Goal: Information Seeking & Learning: Learn about a topic

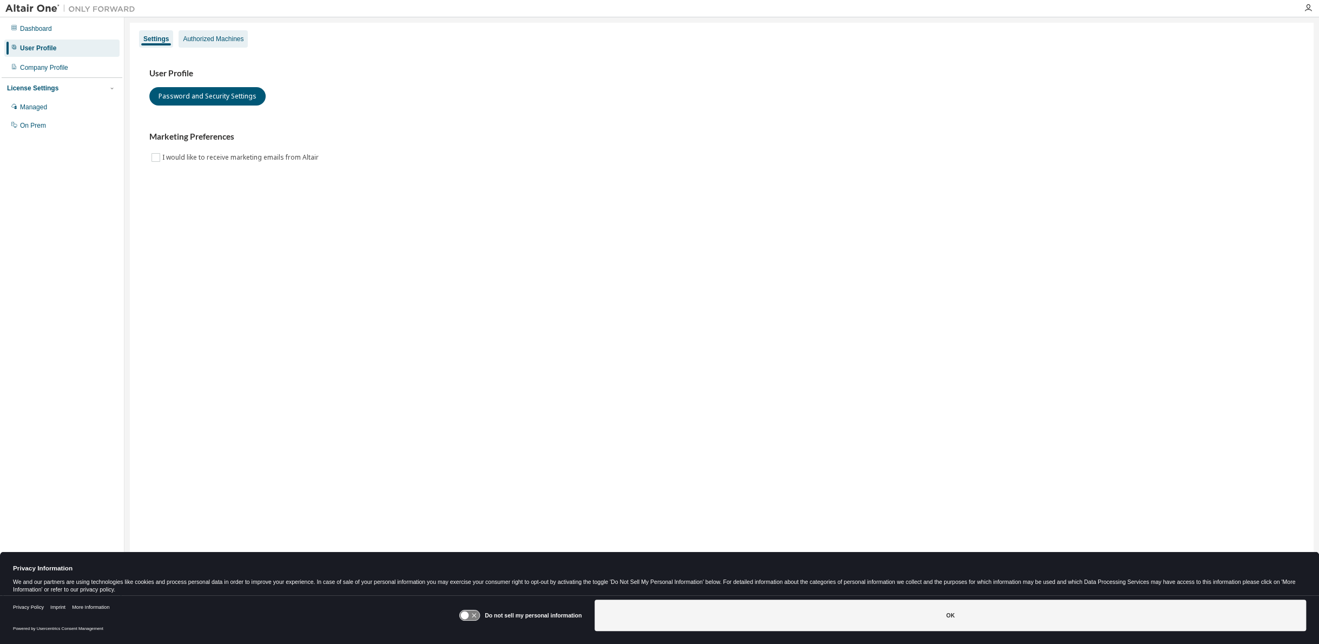
click at [199, 35] on div "Authorized Machines" at bounding box center [213, 39] width 61 height 9
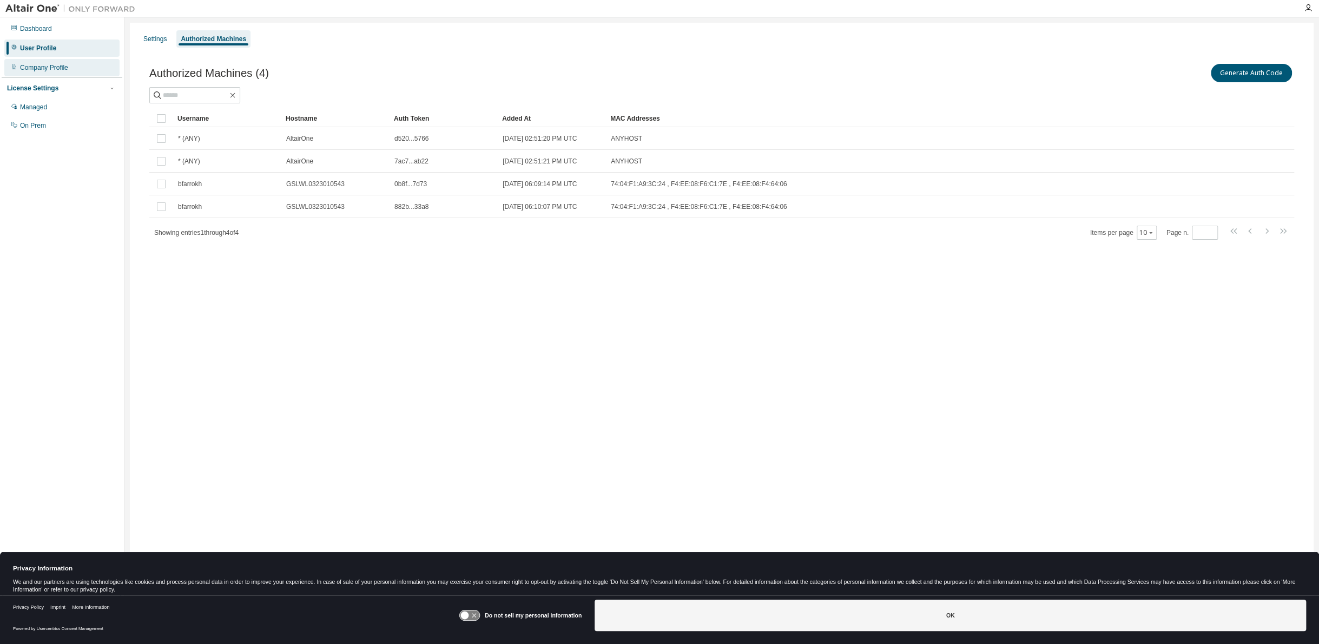
click at [57, 69] on div "Company Profile" at bounding box center [44, 67] width 48 height 9
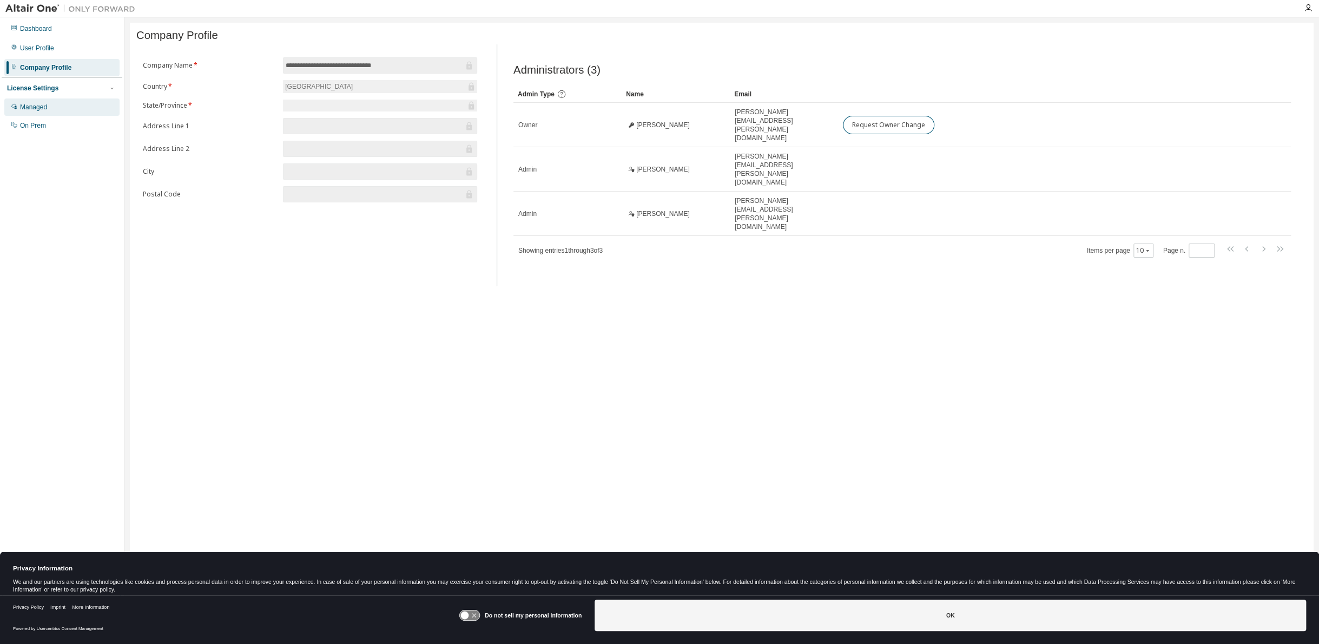
click at [49, 104] on div "Managed" at bounding box center [61, 106] width 115 height 17
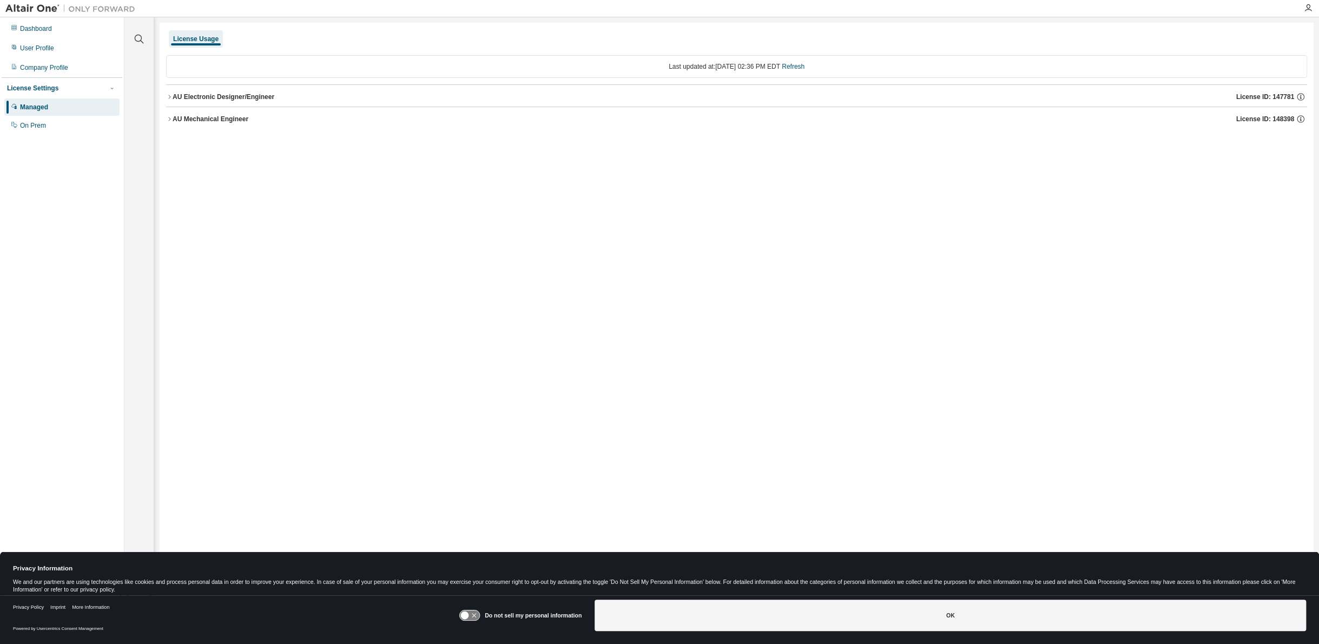
click at [167, 118] on icon "button" at bounding box center [169, 119] width 6 height 6
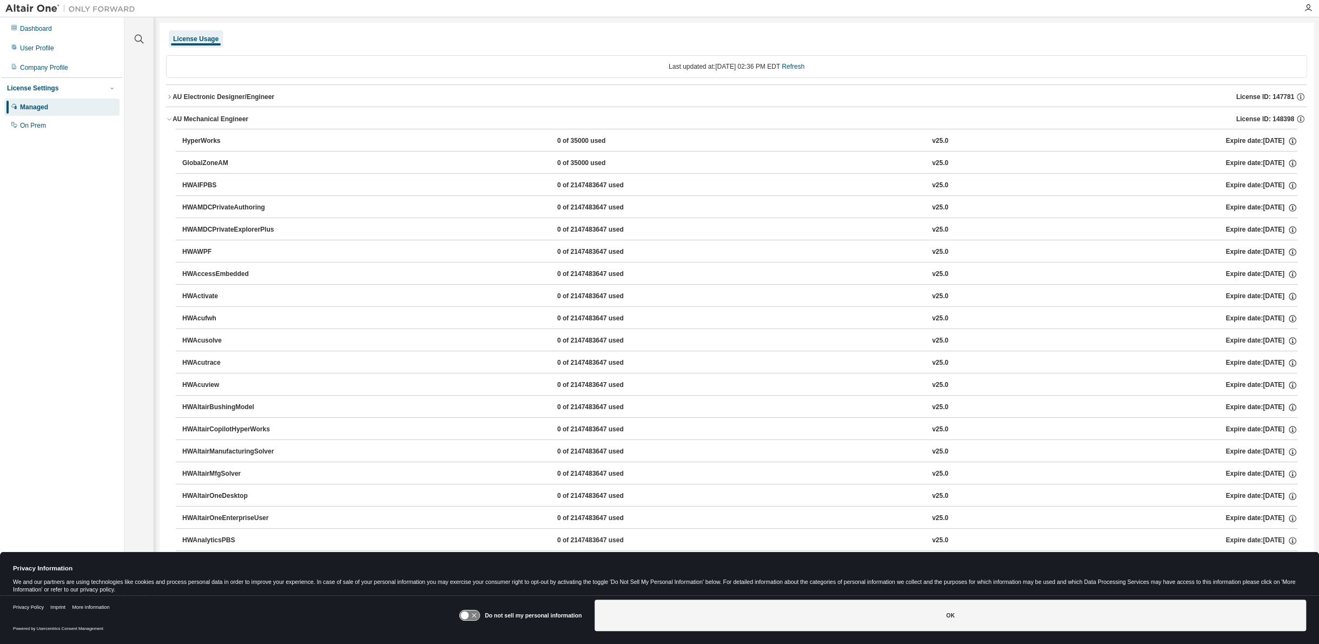
click at [167, 118] on icon "button" at bounding box center [169, 119] width 6 height 6
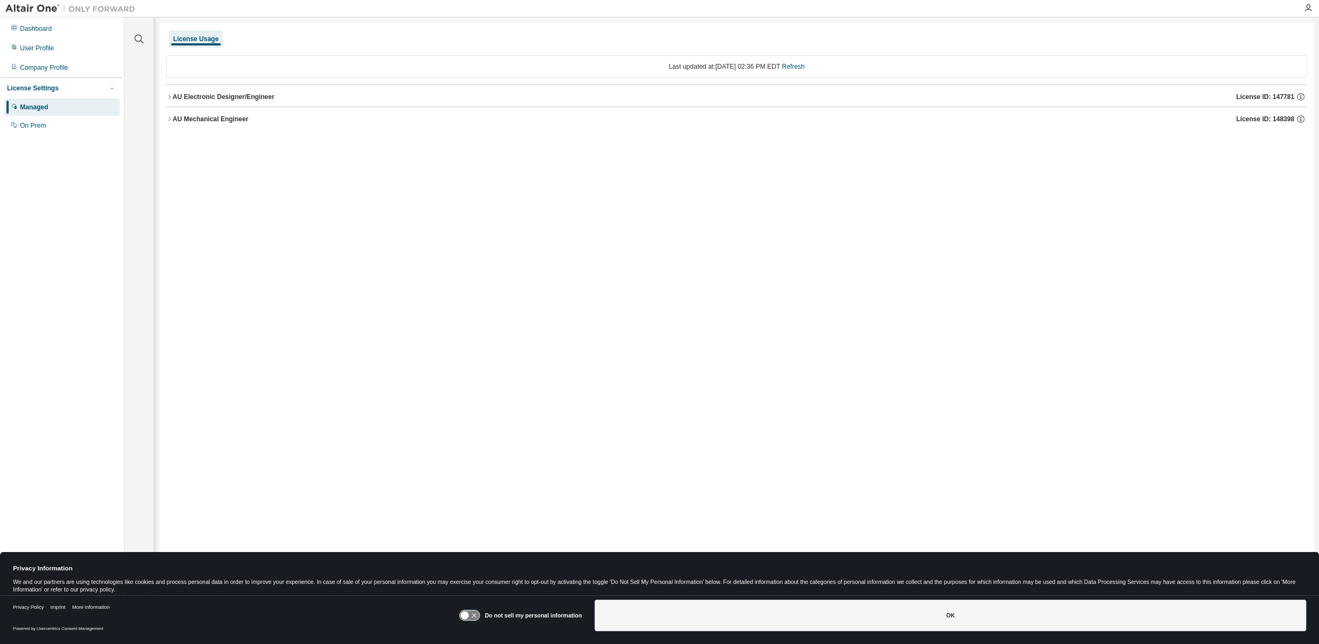
click at [167, 118] on icon "button" at bounding box center [169, 119] width 6 height 6
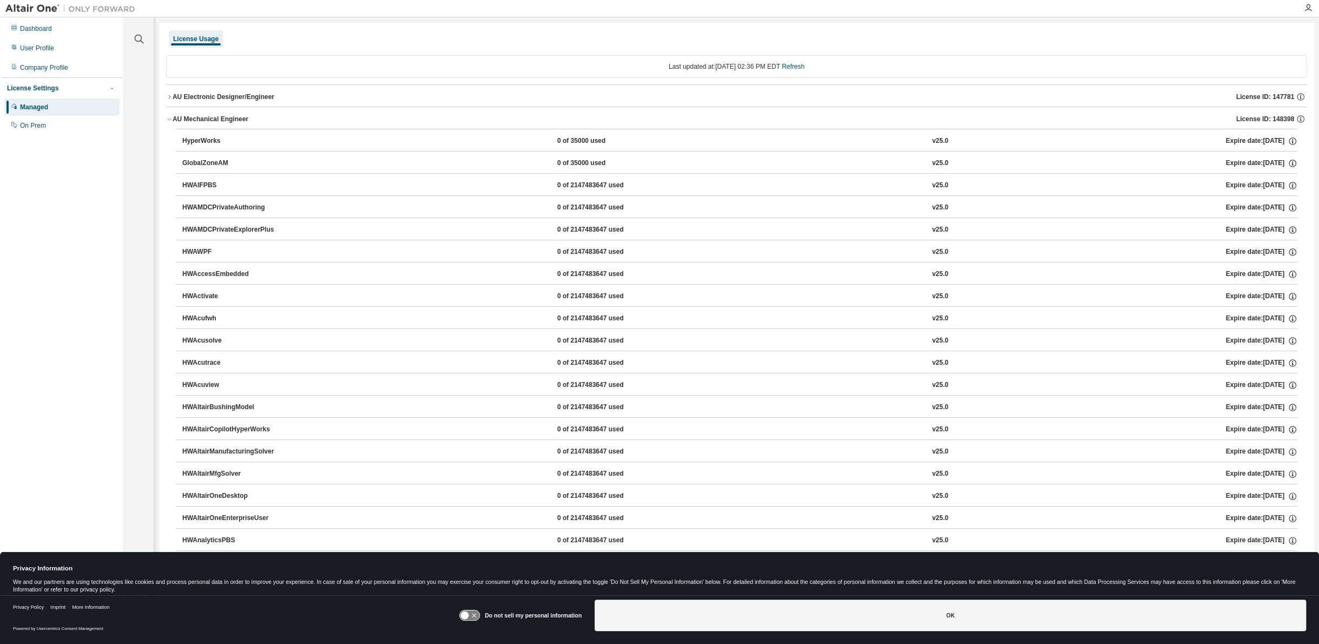
click at [167, 94] on icon "button" at bounding box center [169, 97] width 6 height 6
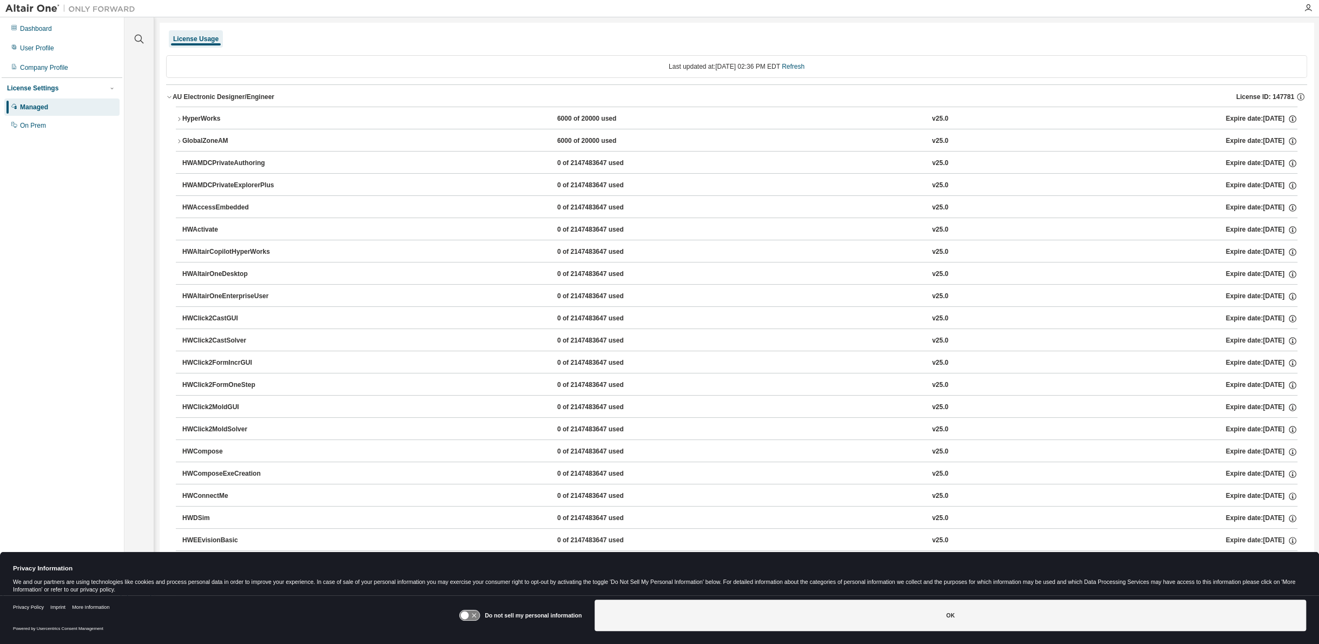
click at [166, 95] on icon "button" at bounding box center [169, 97] width 6 height 6
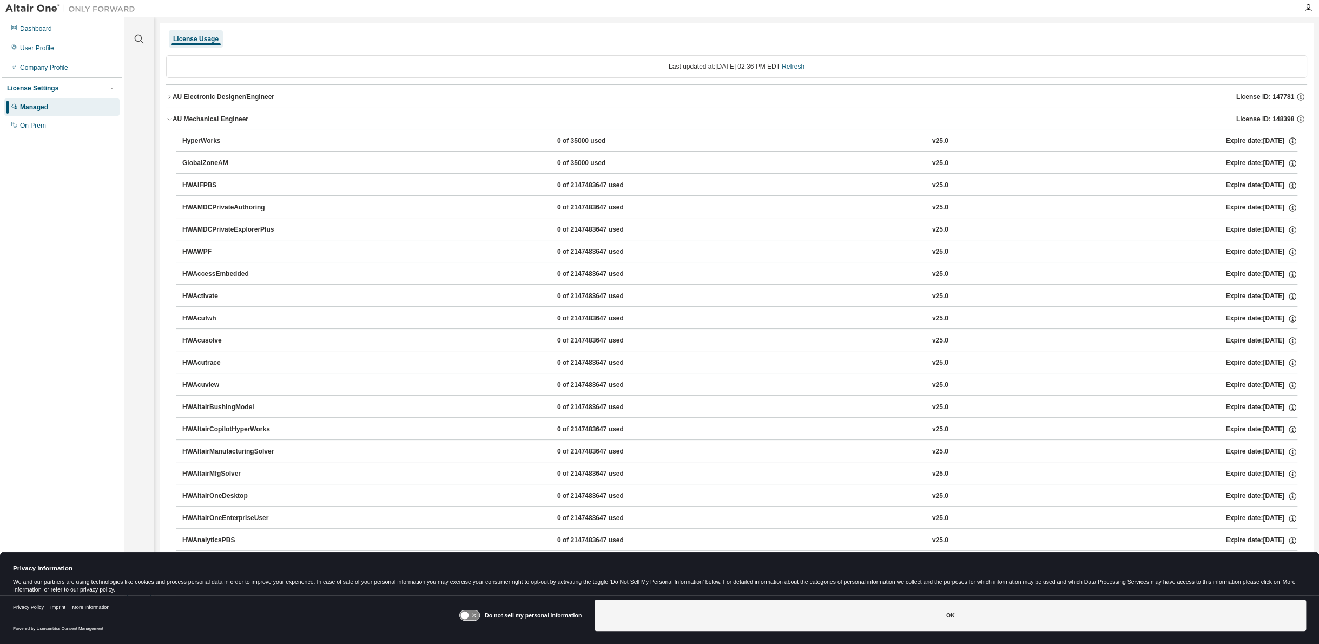
click at [168, 122] on icon "button" at bounding box center [169, 119] width 6 height 6
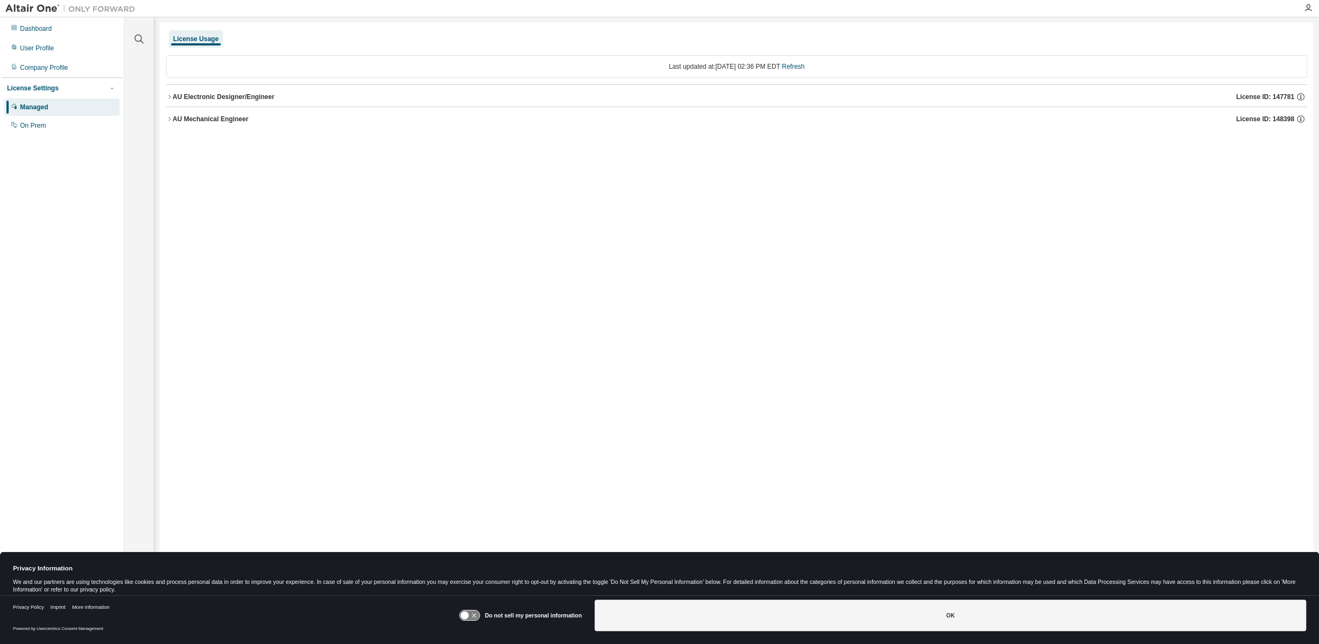
click at [169, 116] on icon "button" at bounding box center [169, 119] width 6 height 6
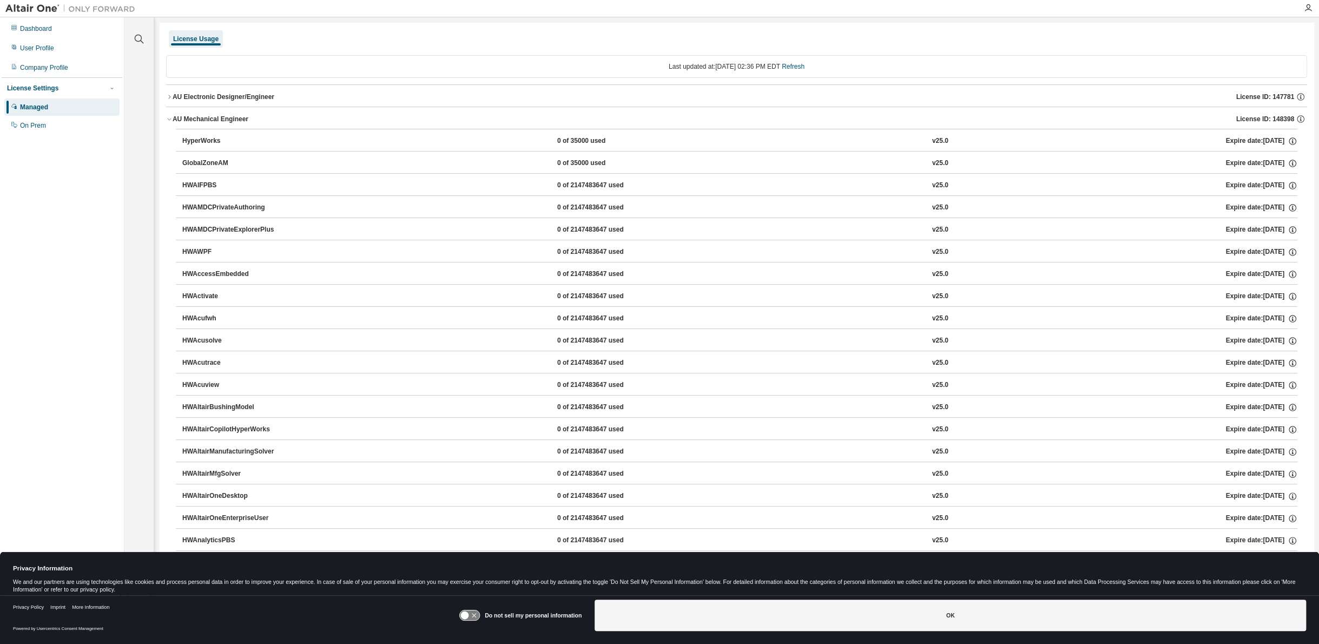
click at [170, 117] on icon "button" at bounding box center [169, 119] width 6 height 6
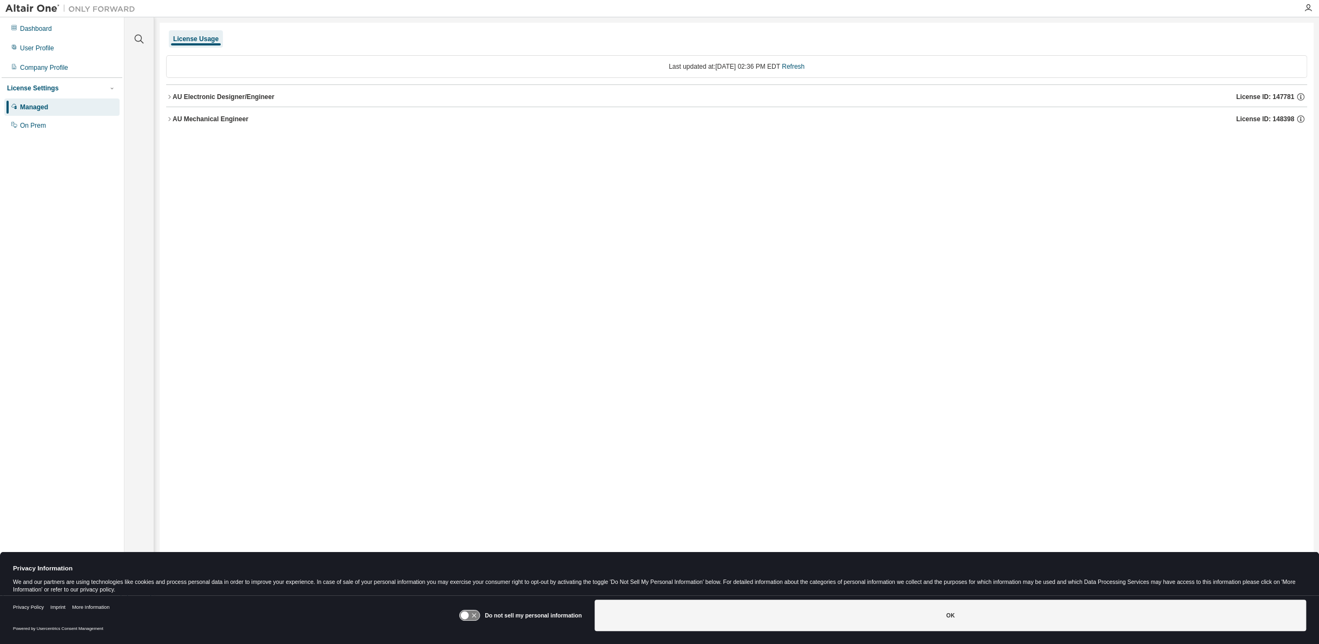
click at [170, 96] on icon "button" at bounding box center [169, 97] width 6 height 6
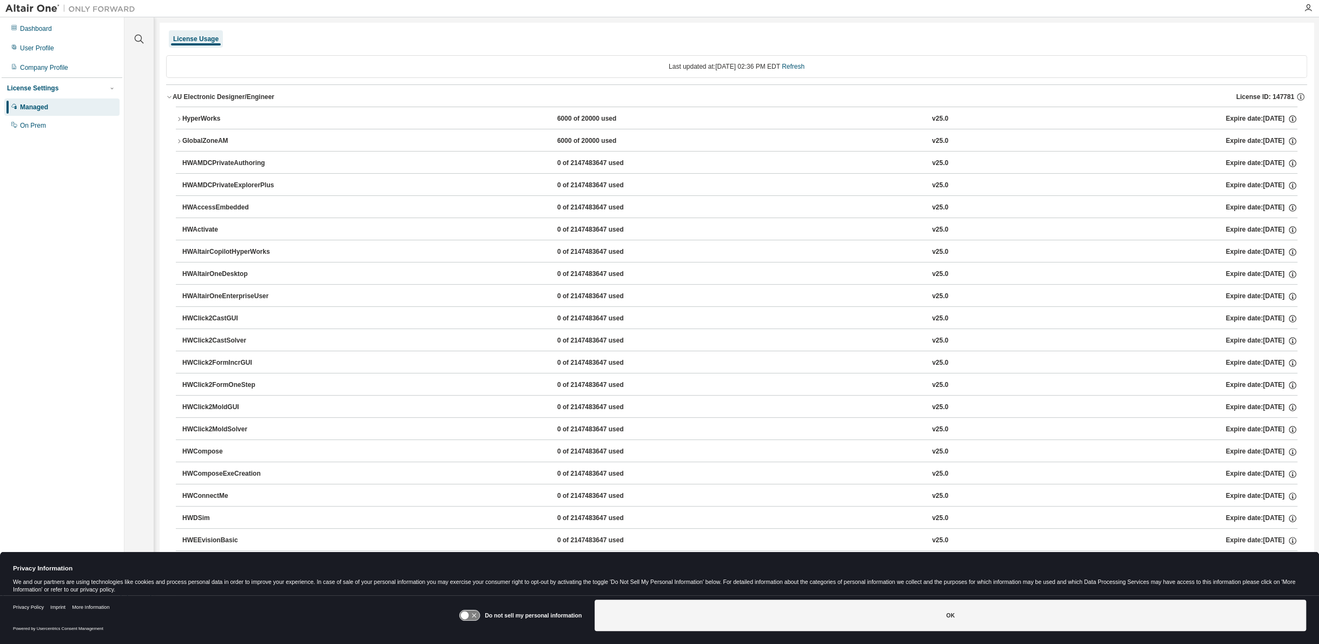
click at [168, 100] on button "AU Electronic Designer/Engineer License ID: 147781" at bounding box center [736, 97] width 1141 height 24
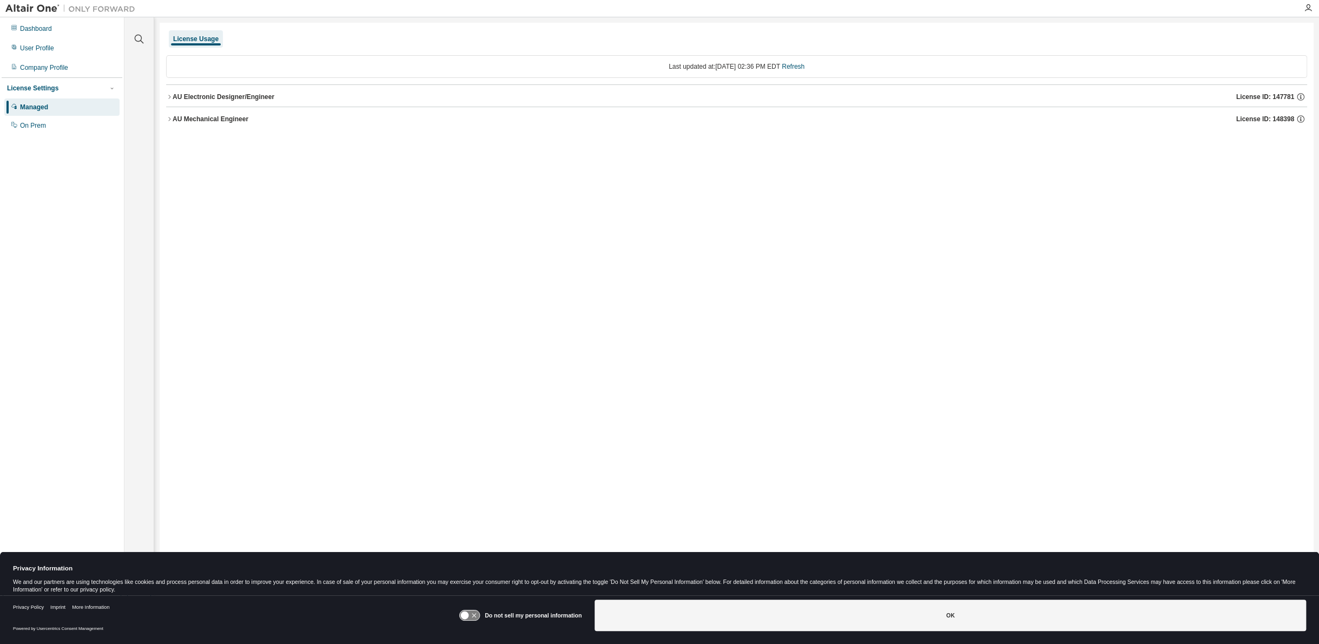
click at [171, 96] on icon "button" at bounding box center [169, 97] width 6 height 6
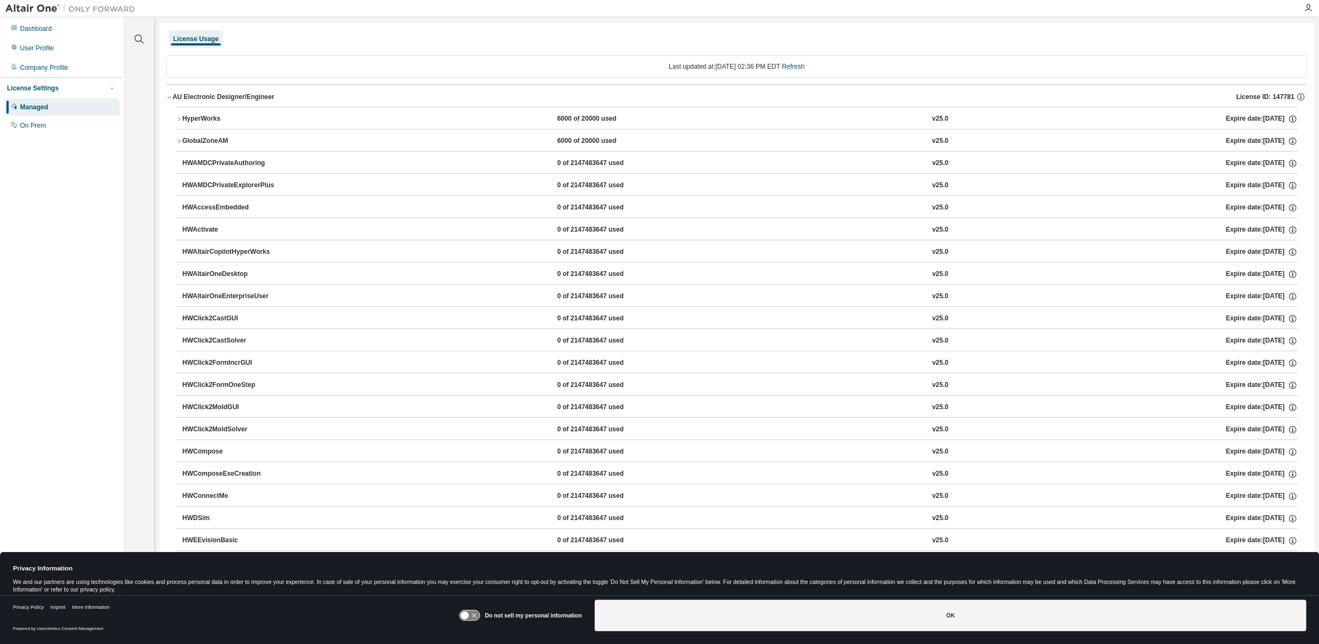
click at [167, 95] on icon "button" at bounding box center [169, 97] width 6 height 6
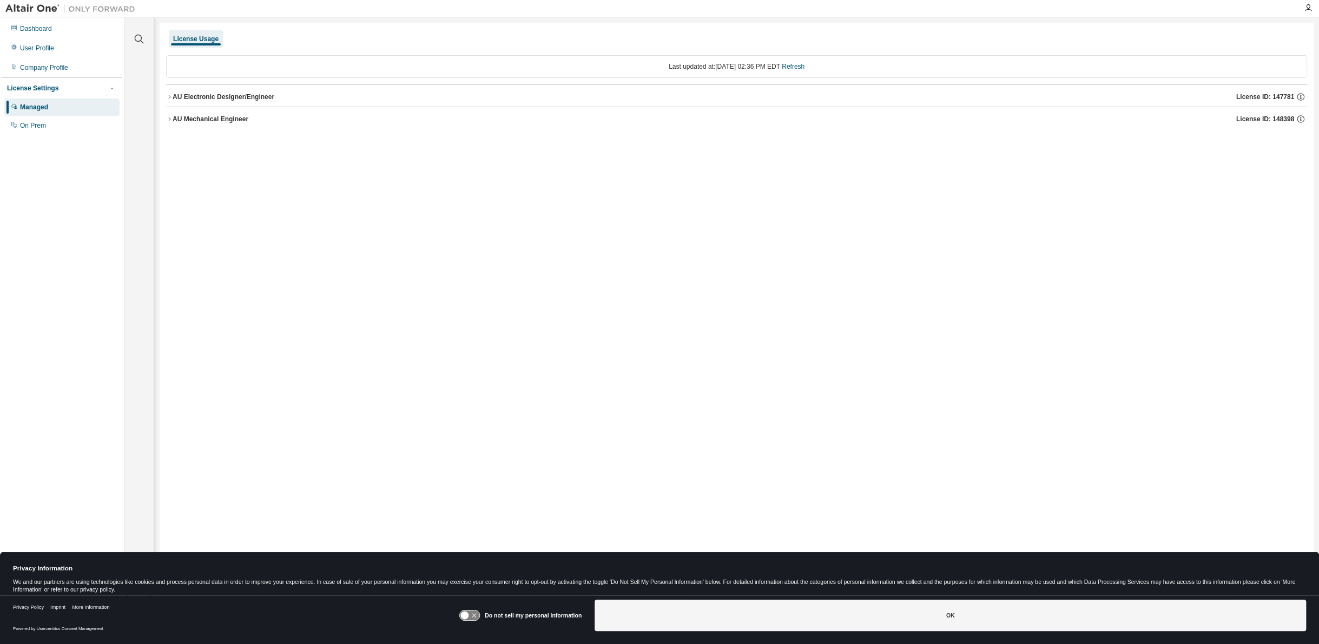
click at [168, 122] on icon "button" at bounding box center [169, 119] width 6 height 6
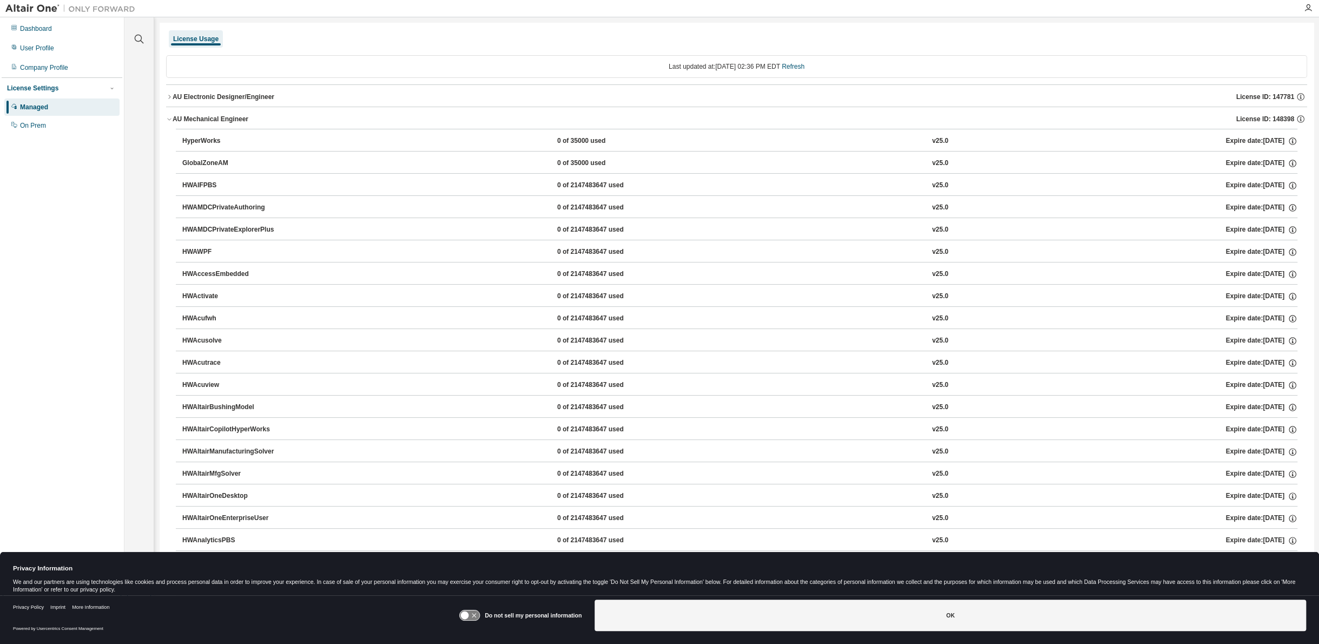
click at [168, 122] on icon "button" at bounding box center [169, 119] width 6 height 6
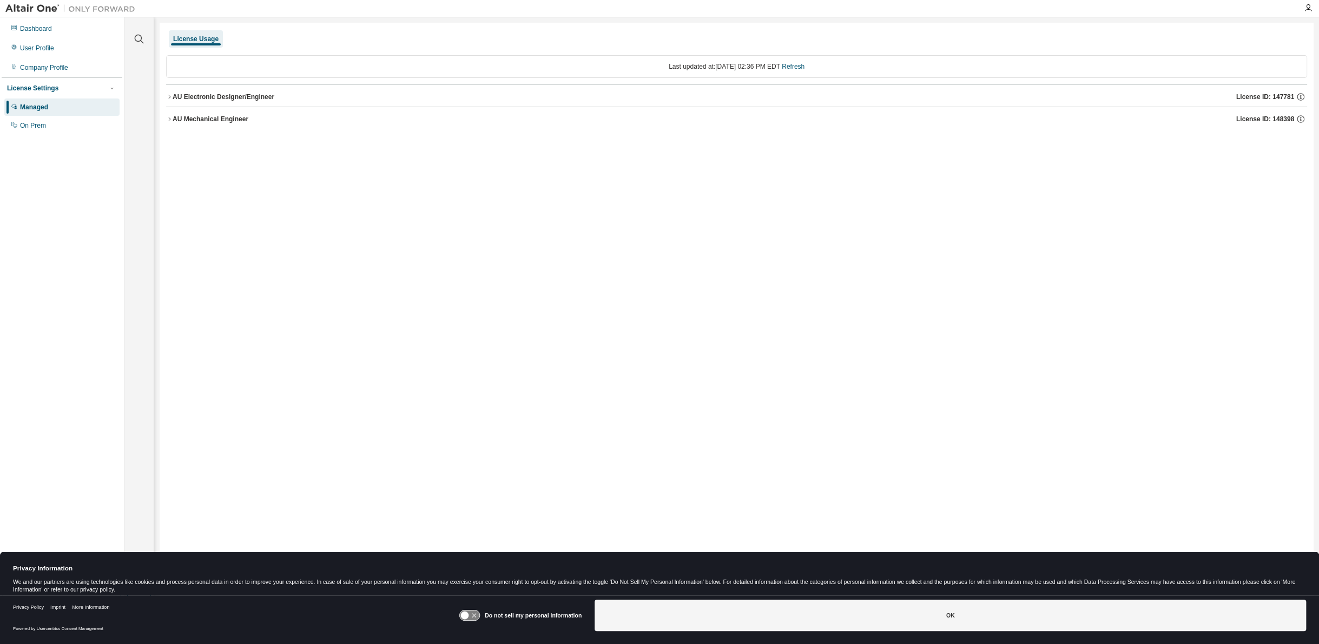
click at [168, 122] on icon "button" at bounding box center [169, 119] width 6 height 6
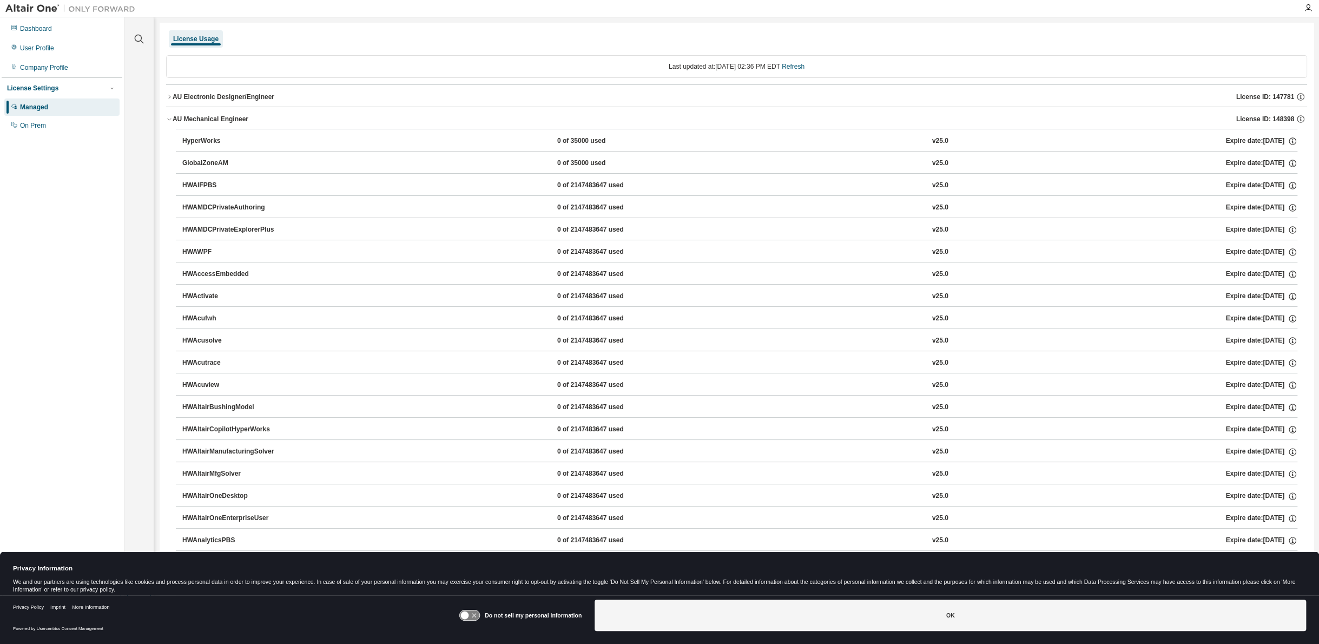
click at [167, 119] on icon "button" at bounding box center [169, 119] width 6 height 6
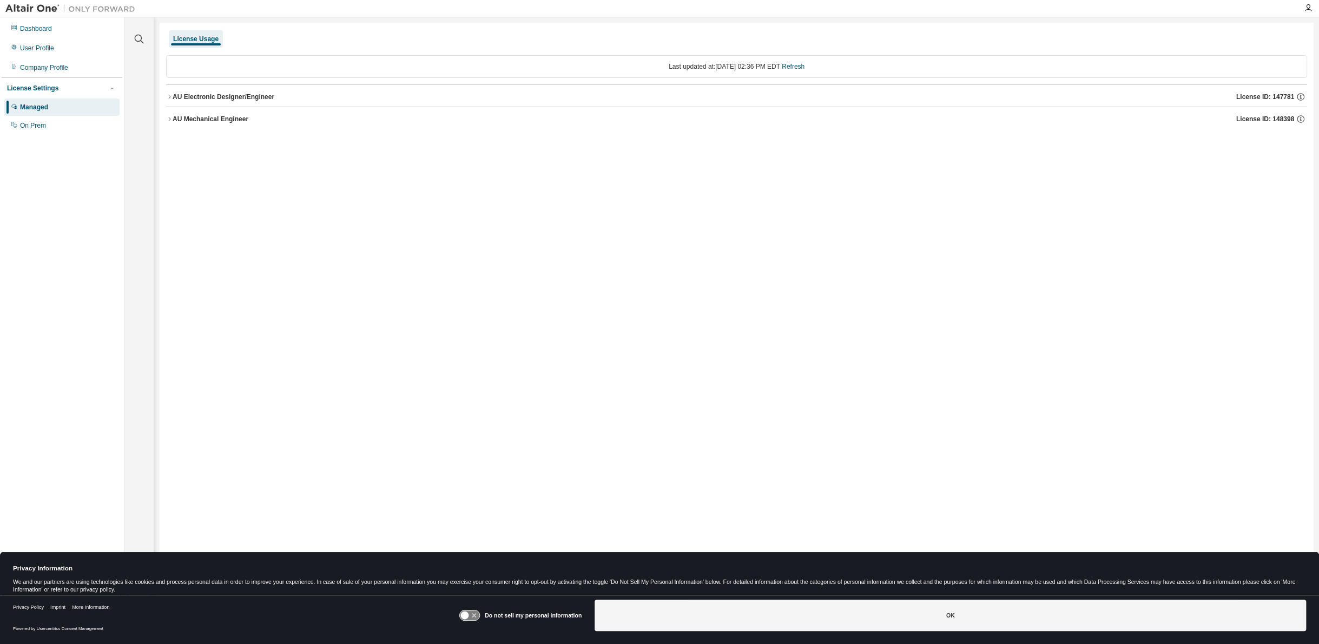
click at [170, 97] on icon "button" at bounding box center [169, 97] width 6 height 6
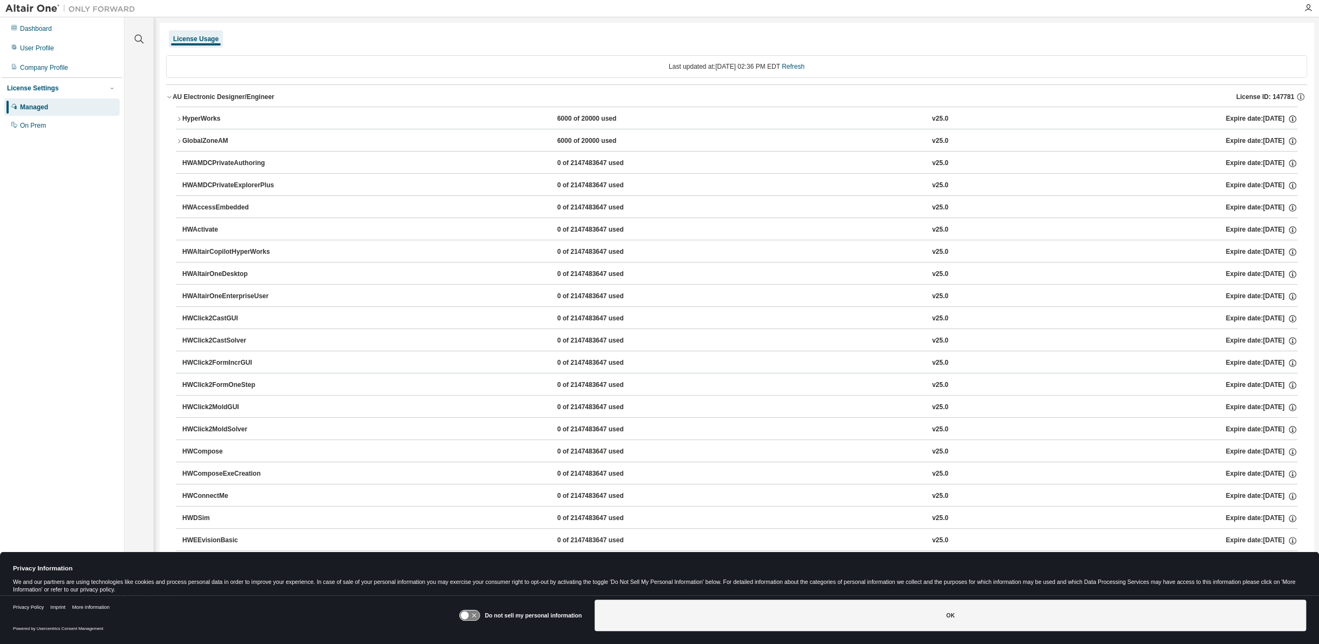
click at [170, 97] on icon "button" at bounding box center [169, 97] width 6 height 6
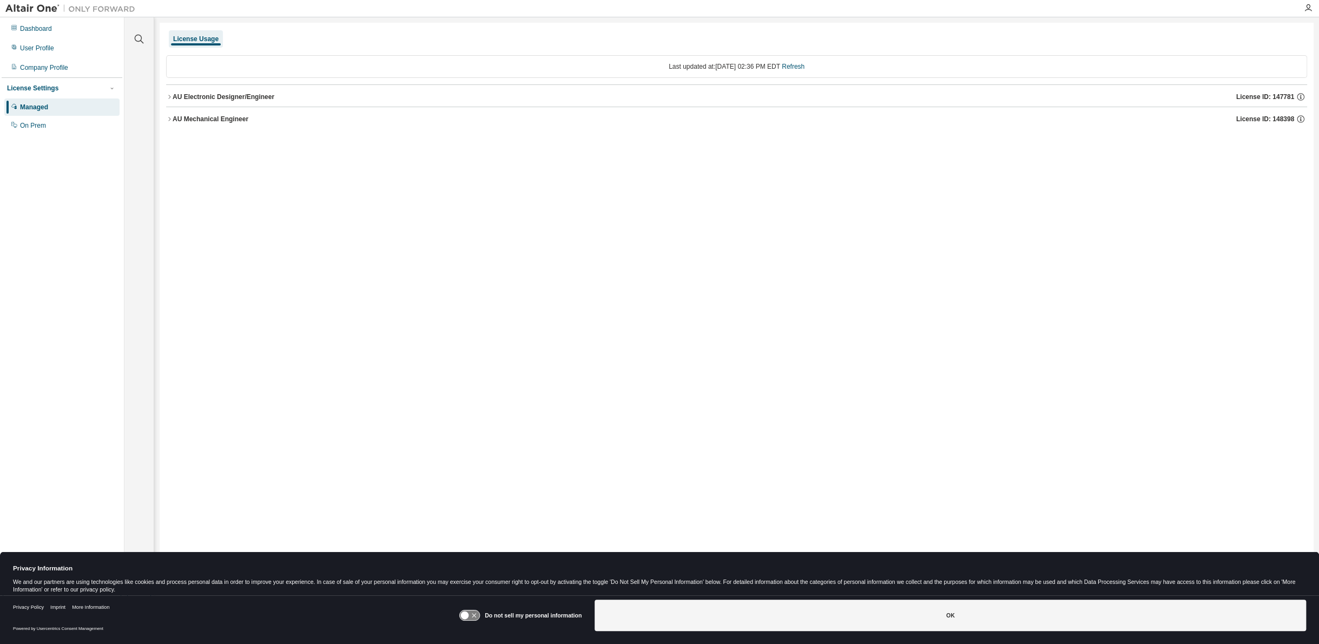
click at [171, 121] on icon "button" at bounding box center [169, 119] width 6 height 6
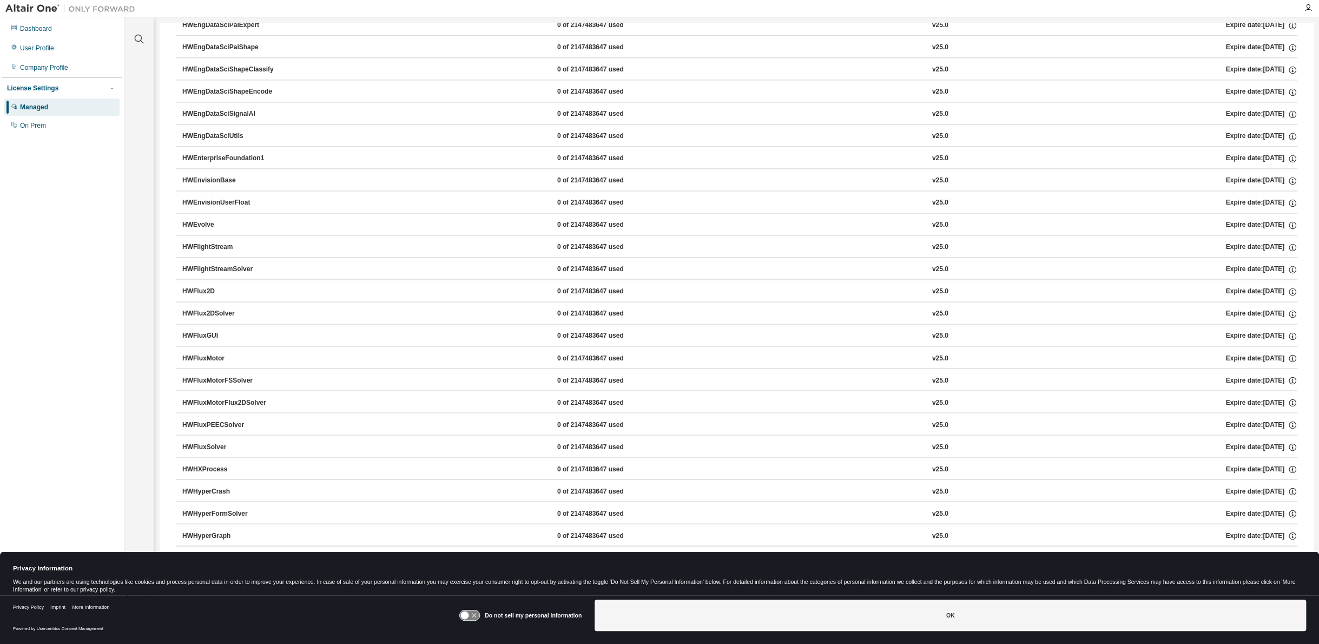
scroll to position [1382, 0]
click at [225, 484] on div "HWHyperGraph" at bounding box center [230, 489] width 97 height 10
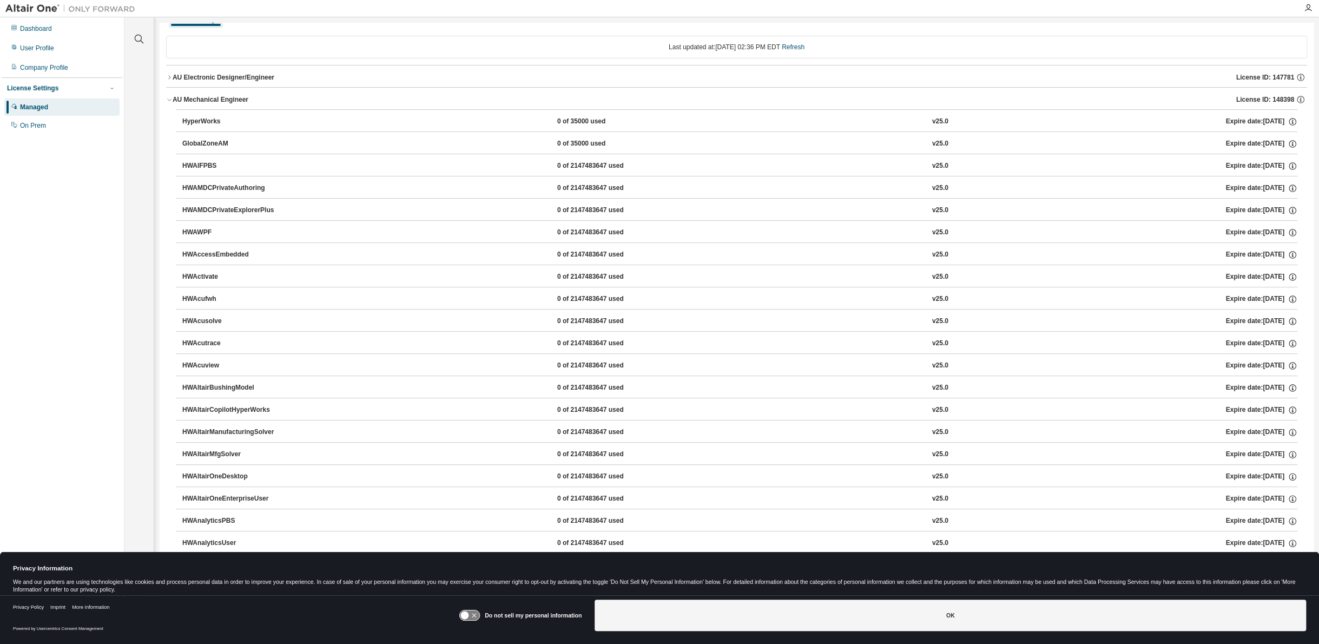
scroll to position [0, 0]
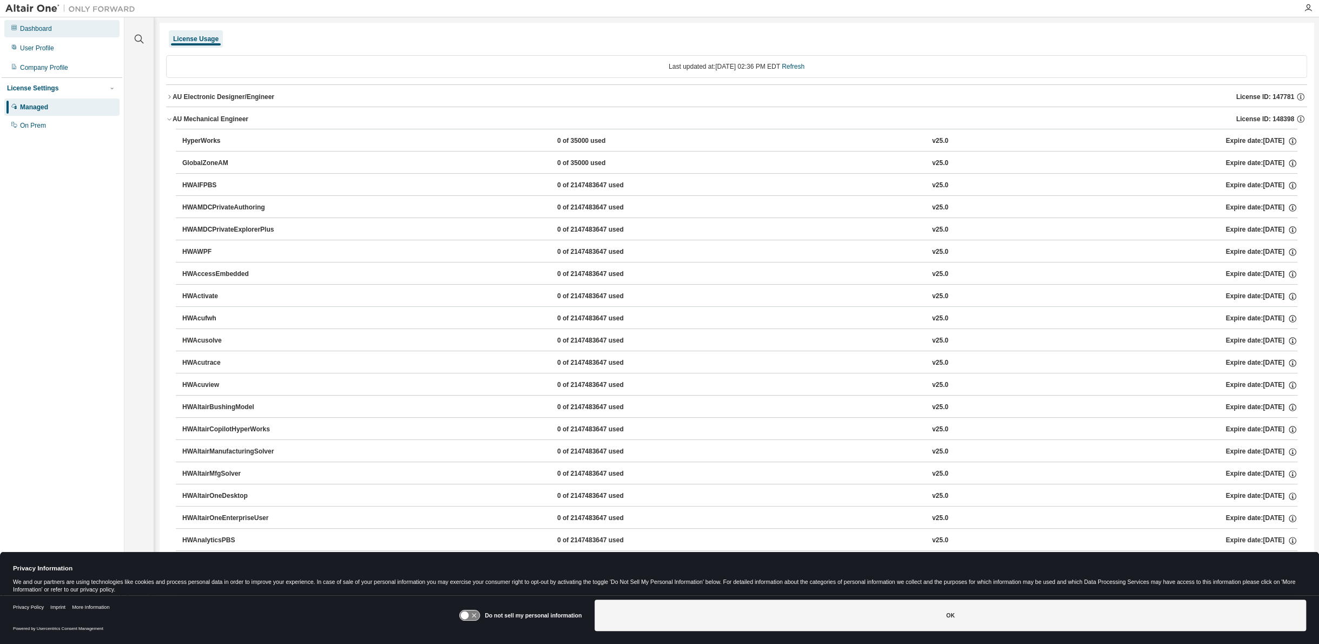
click at [37, 36] on div "Dashboard" at bounding box center [61, 28] width 115 height 17
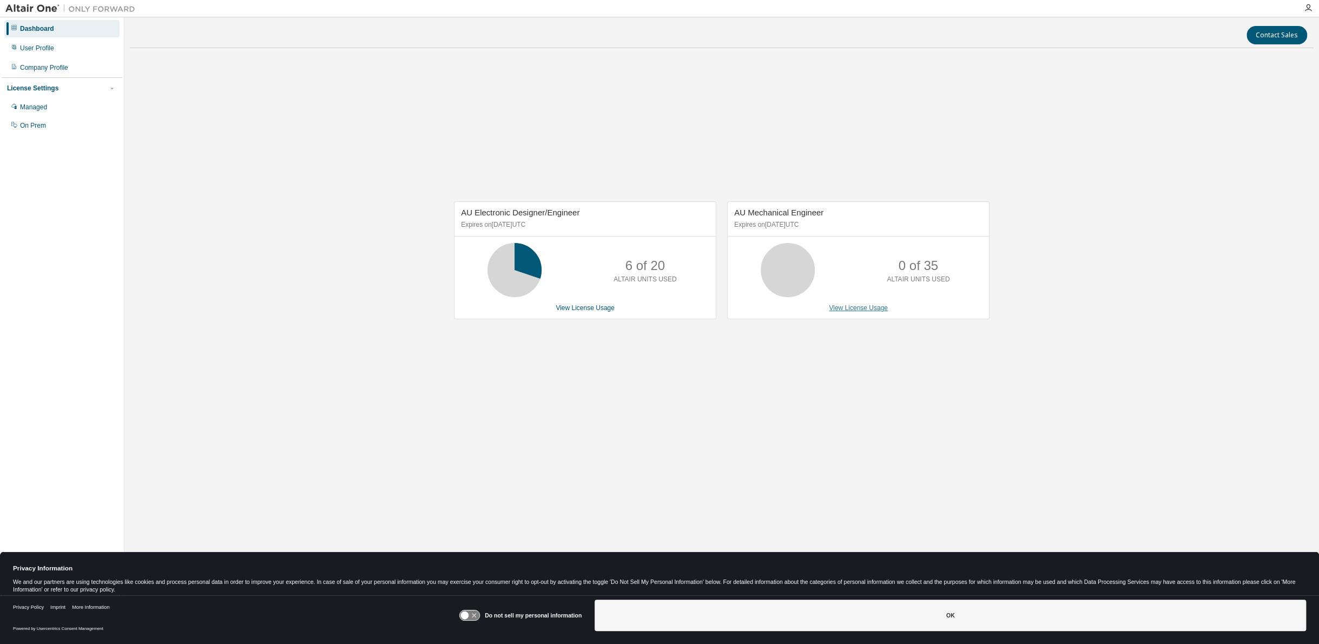
click at [854, 307] on link "View License Usage" at bounding box center [858, 308] width 59 height 8
click at [36, 52] on div "User Profile" at bounding box center [61, 47] width 115 height 17
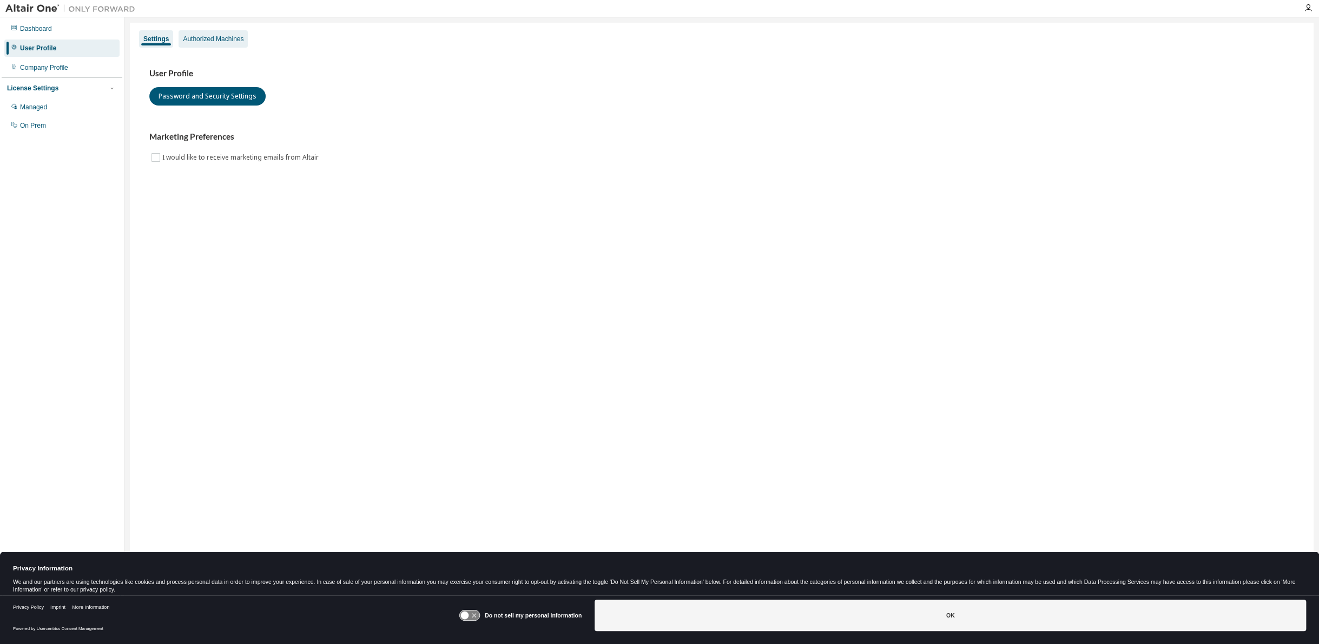
click at [208, 35] on div "Authorized Machines" at bounding box center [213, 39] width 61 height 9
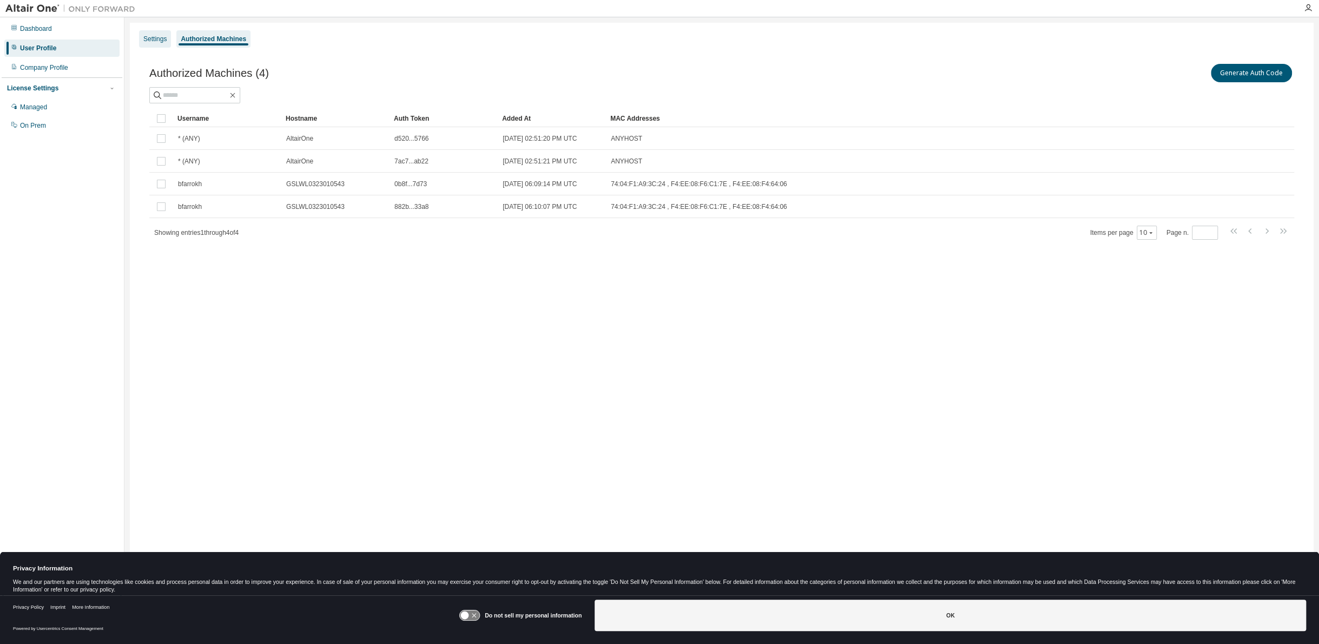
click at [155, 41] on div "Settings" at bounding box center [154, 39] width 23 height 9
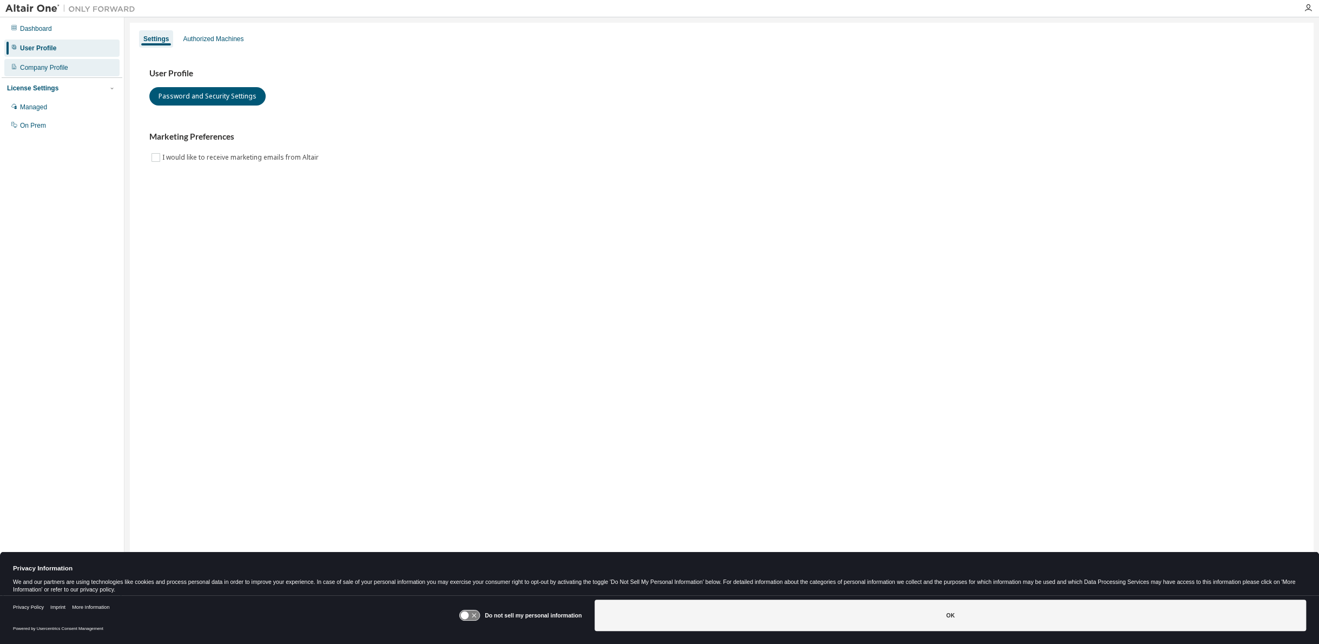
click at [46, 67] on div "Company Profile" at bounding box center [44, 67] width 48 height 9
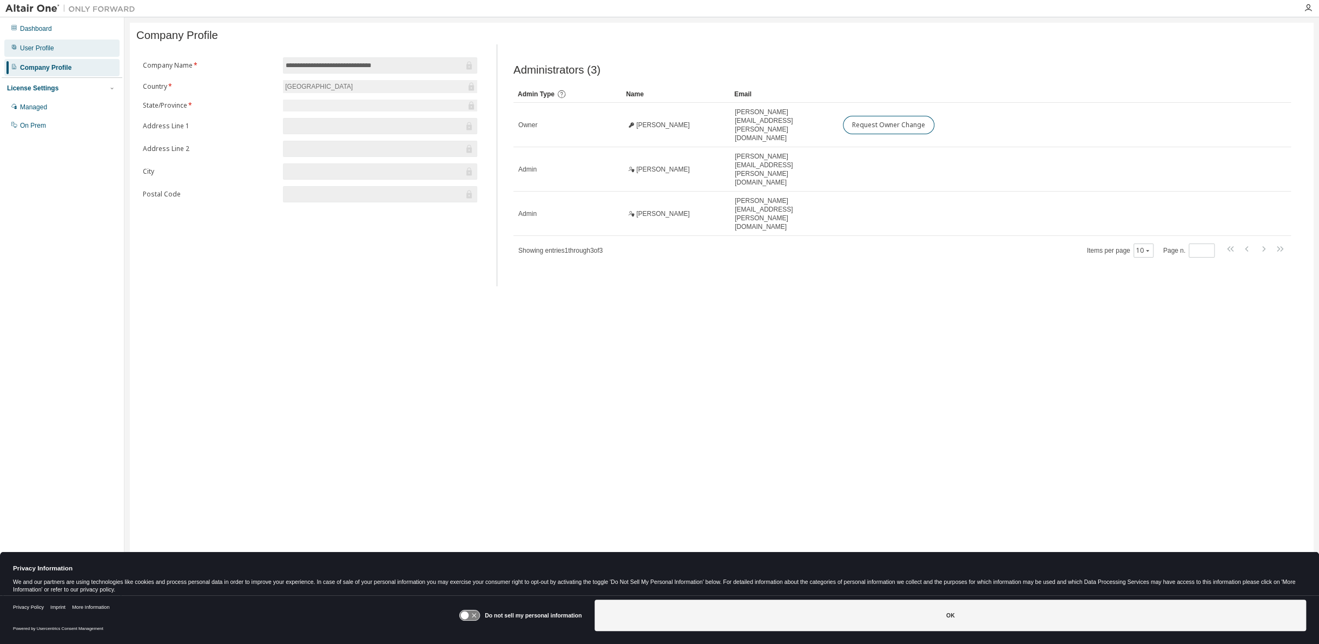
click at [58, 47] on div "User Profile" at bounding box center [61, 47] width 115 height 17
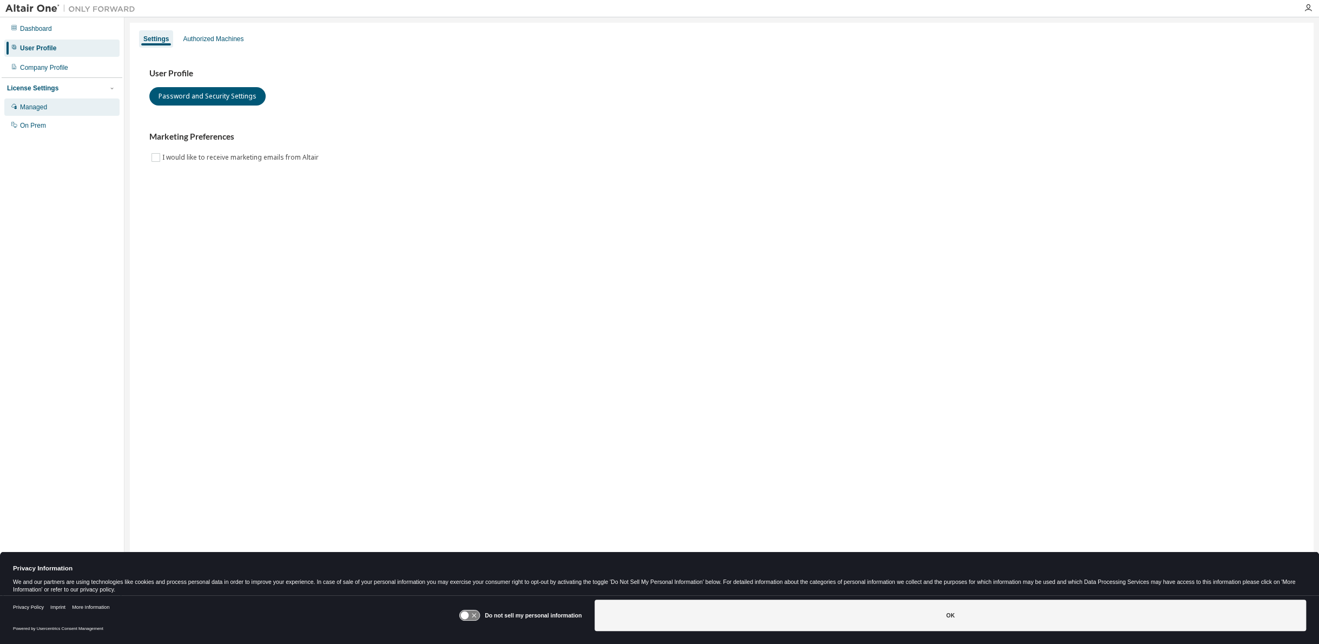
click at [43, 113] on div "Managed" at bounding box center [61, 106] width 115 height 17
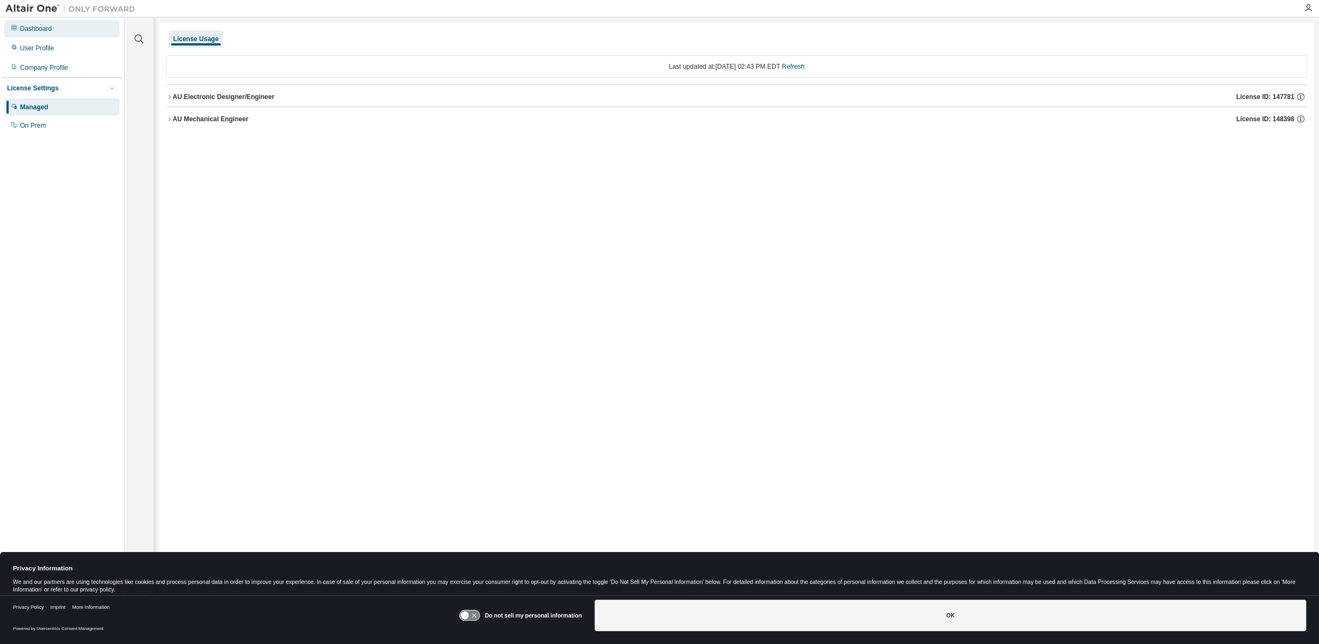
click at [35, 28] on div "Dashboard" at bounding box center [36, 28] width 32 height 9
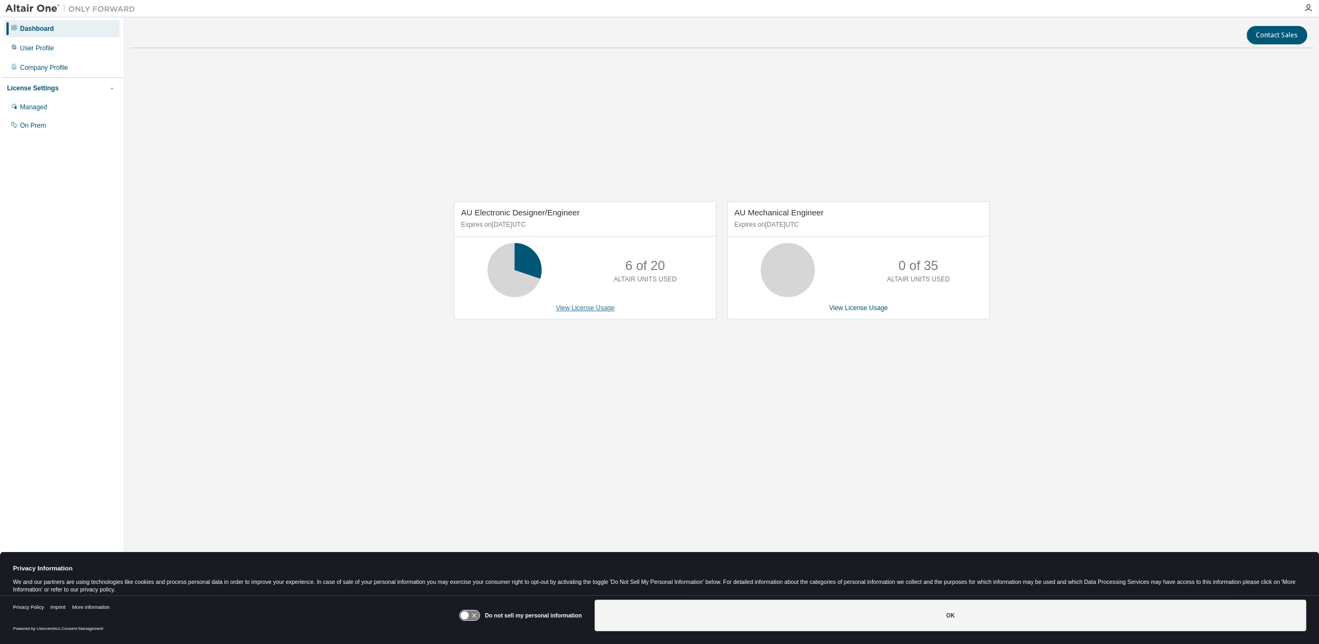
click at [579, 304] on link "View License Usage" at bounding box center [585, 308] width 59 height 8
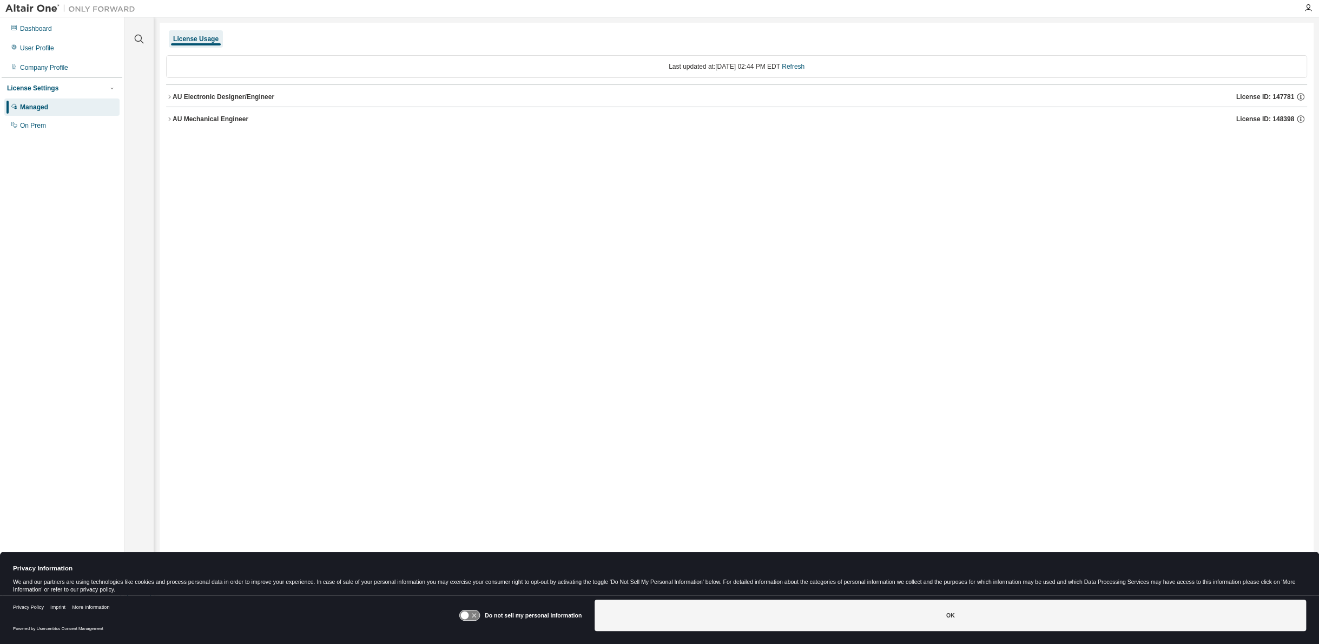
click at [166, 97] on icon "button" at bounding box center [169, 97] width 6 height 6
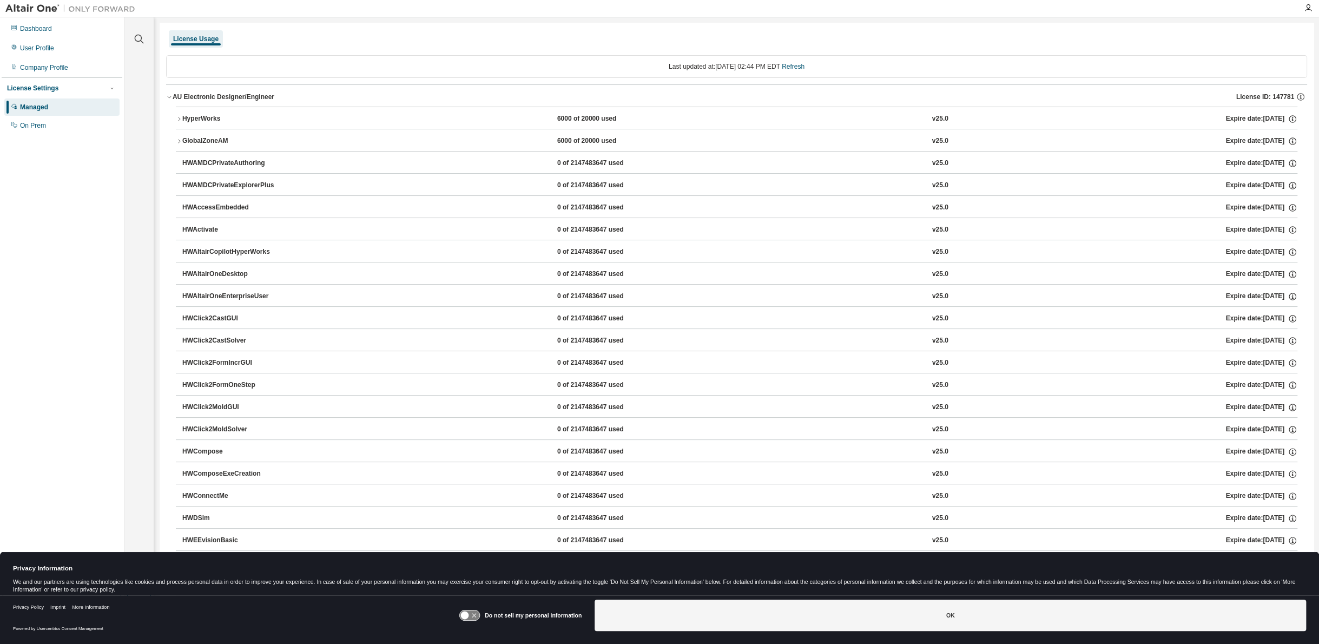
click at [166, 97] on icon "button" at bounding box center [169, 97] width 6 height 6
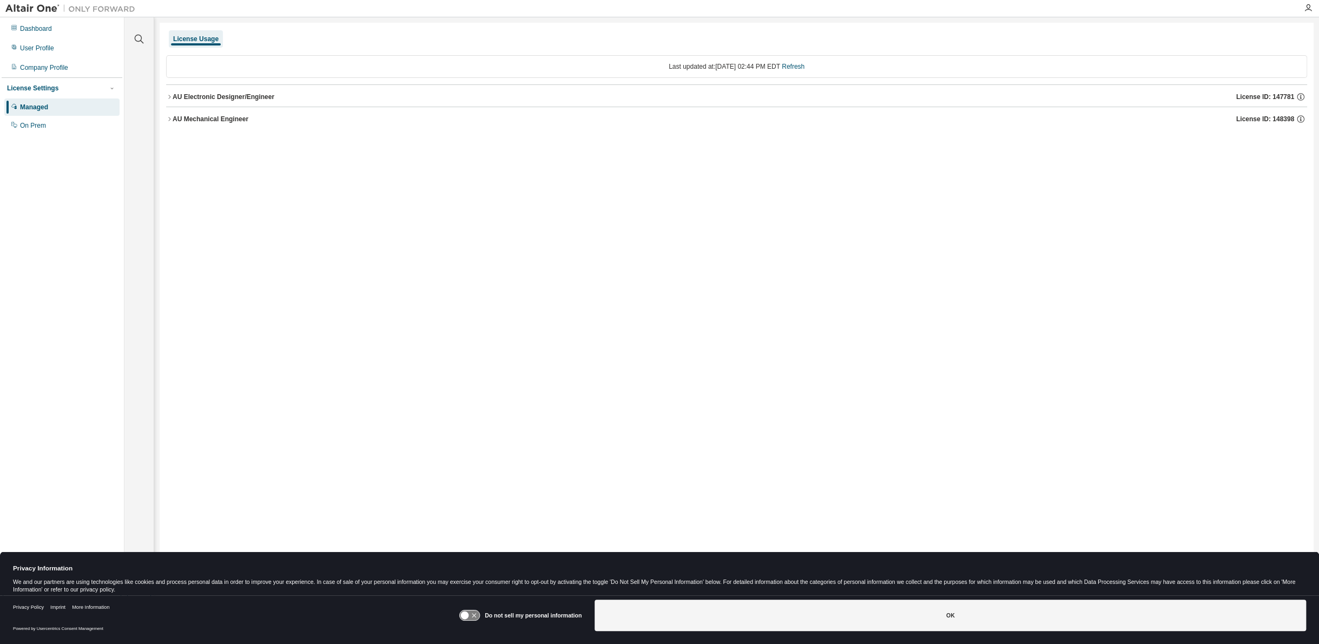
click at [168, 118] on icon "button" at bounding box center [169, 119] width 6 height 6
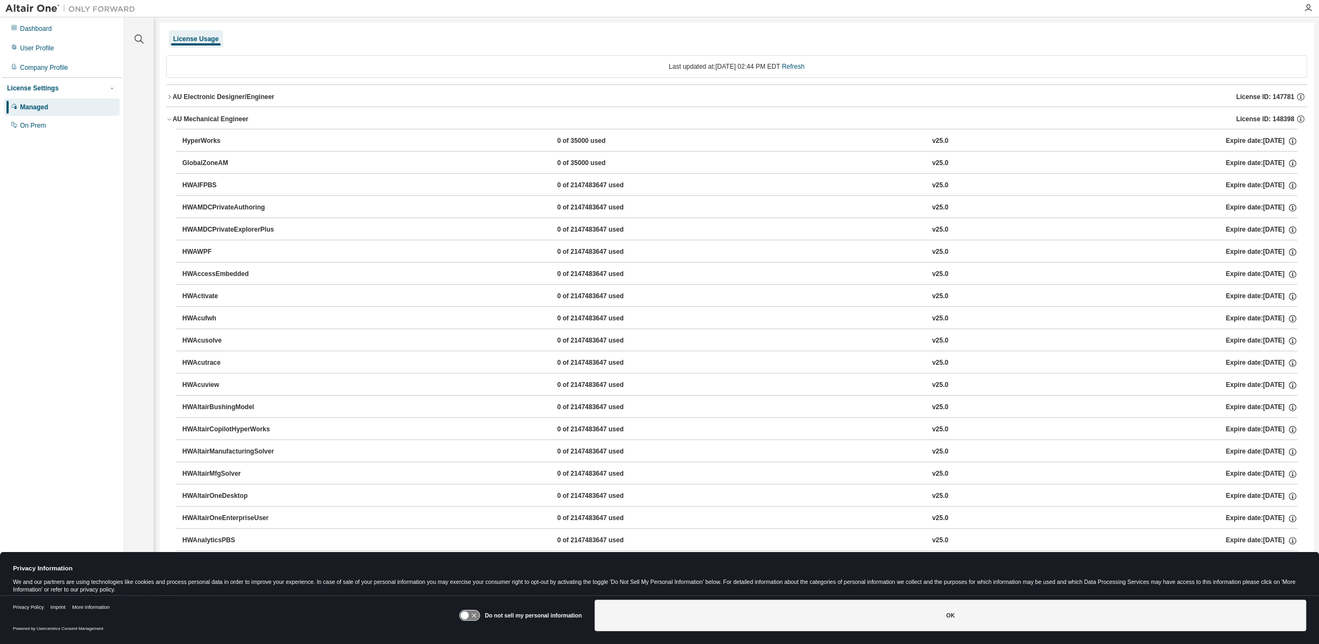
click at [169, 117] on icon "button" at bounding box center [169, 119] width 6 height 6
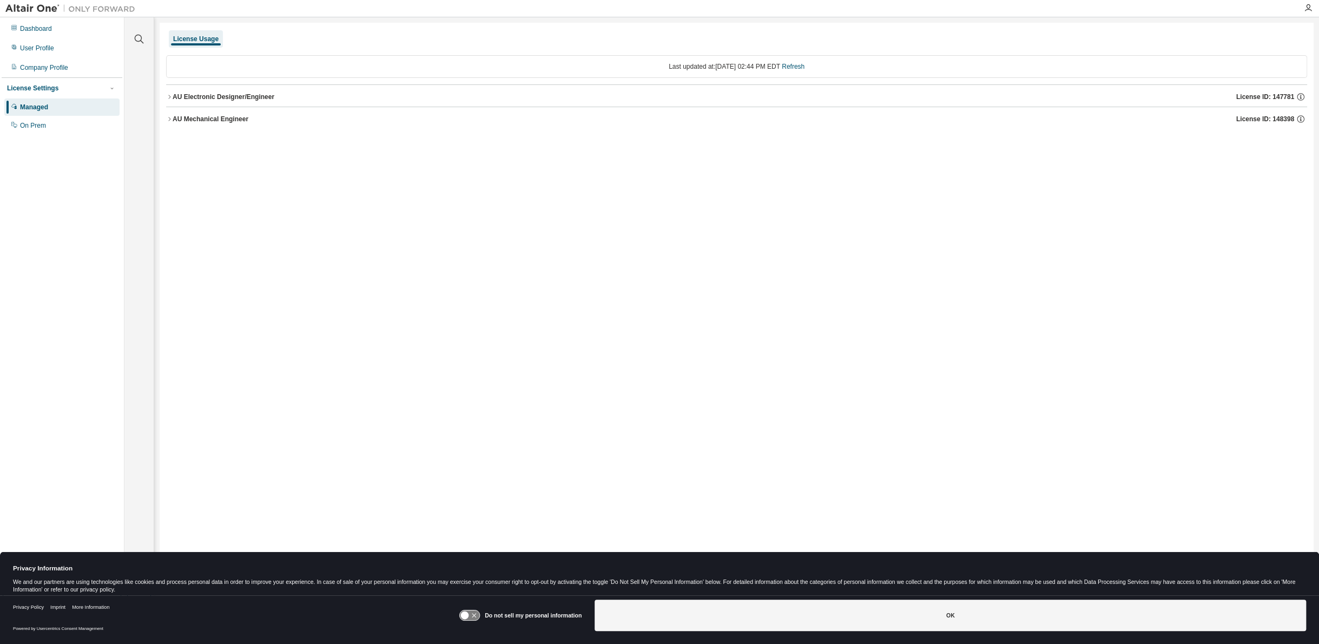
click at [170, 101] on button "AU Electronic Designer/Engineer License ID: 147781" at bounding box center [736, 97] width 1141 height 24
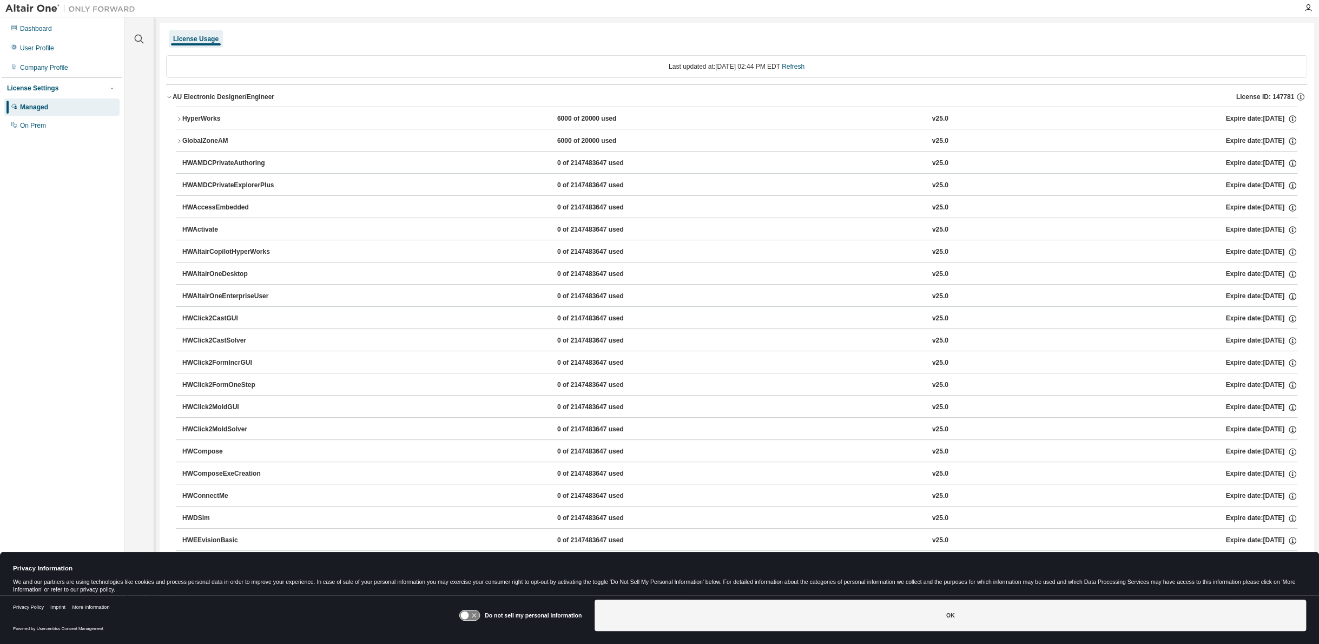
click at [178, 121] on icon "button" at bounding box center [179, 119] width 6 height 6
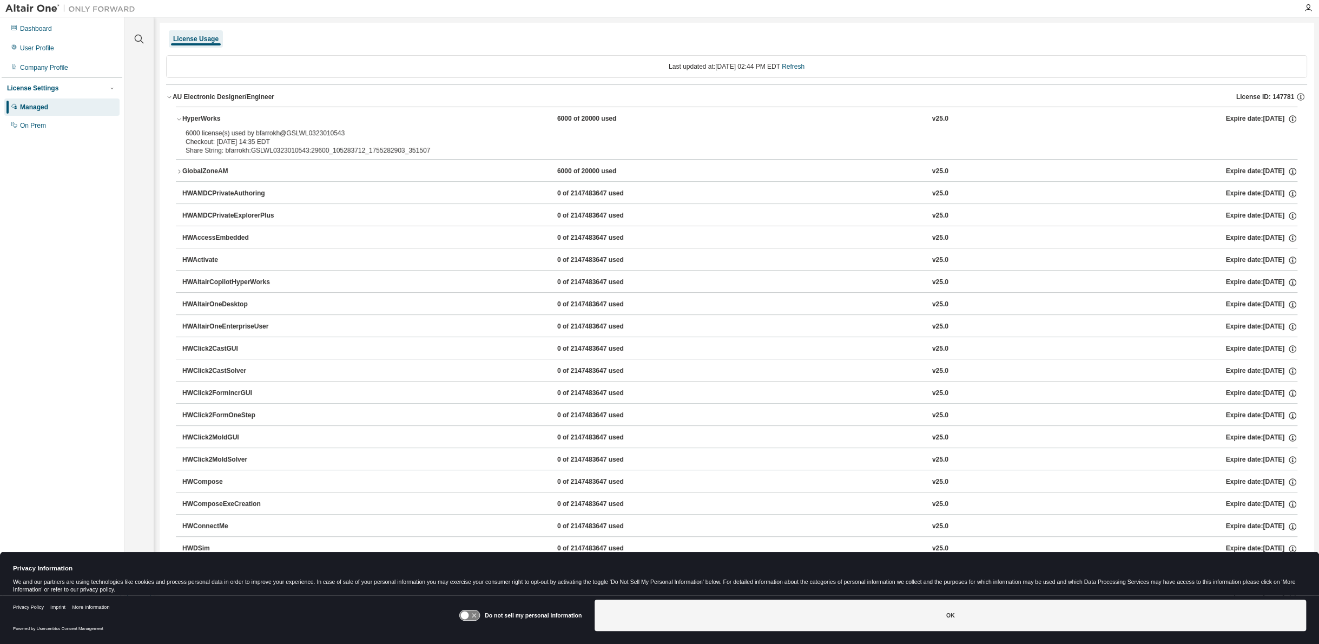
click at [171, 96] on icon "button" at bounding box center [169, 97] width 6 height 6
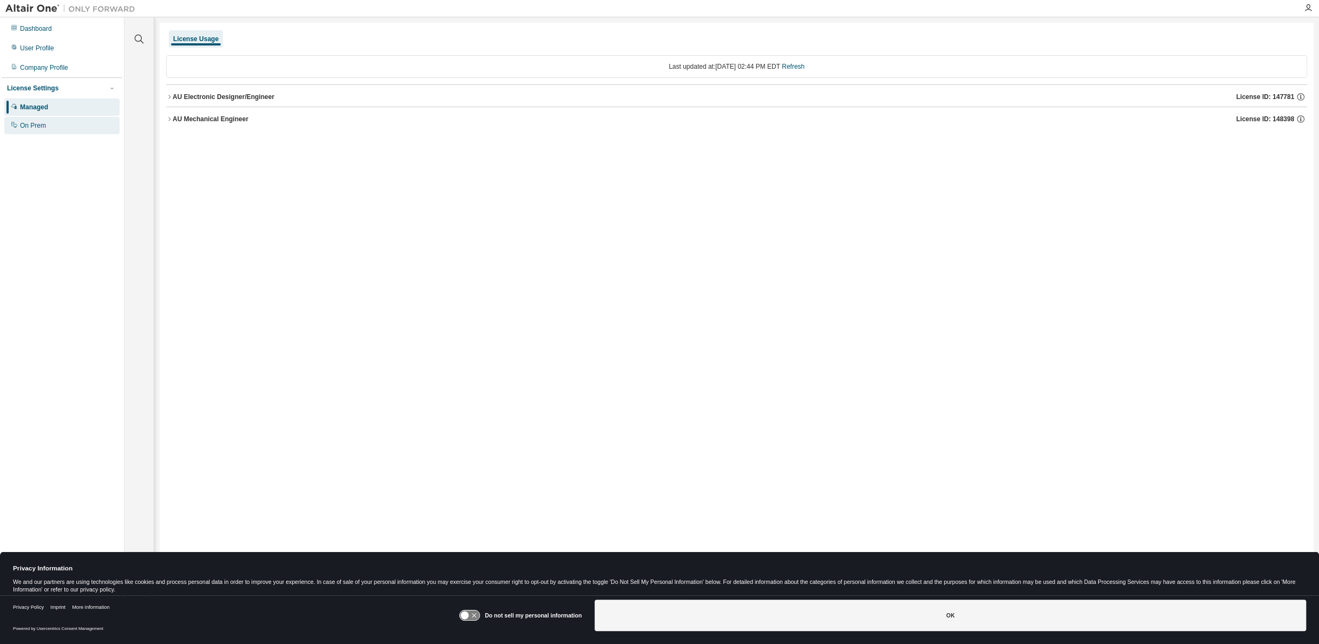
click at [32, 127] on div "On Prem" at bounding box center [33, 125] width 26 height 9
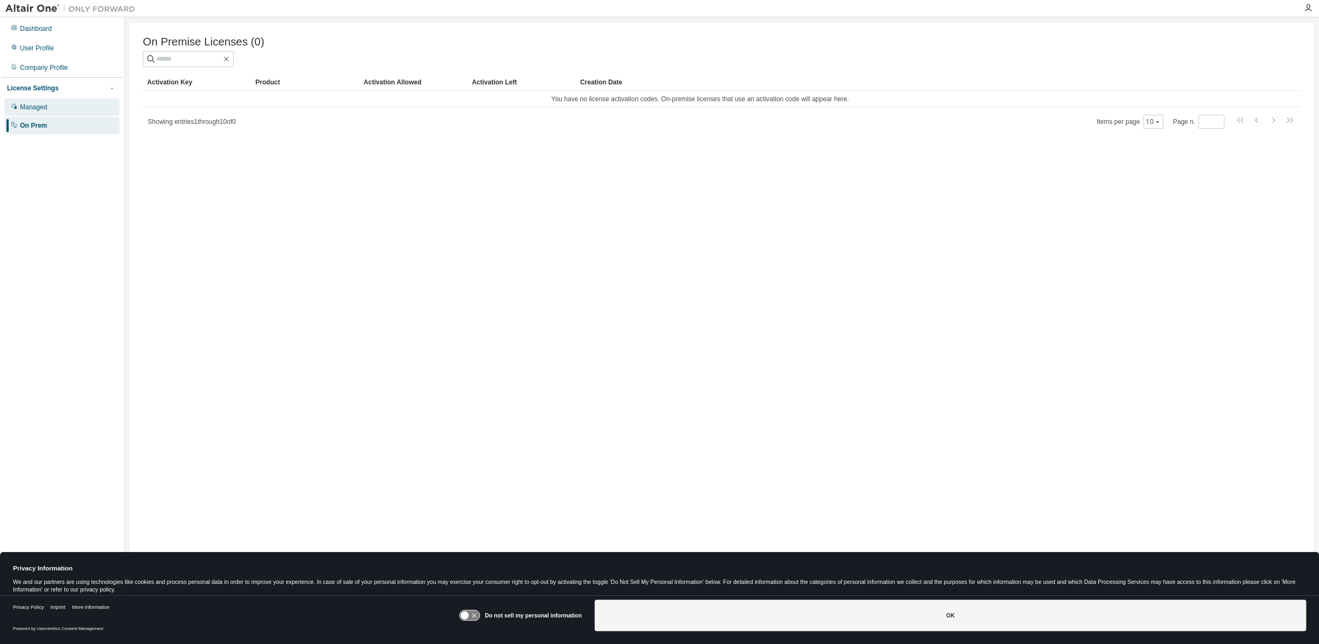
click at [37, 100] on div "Managed" at bounding box center [61, 106] width 115 height 17
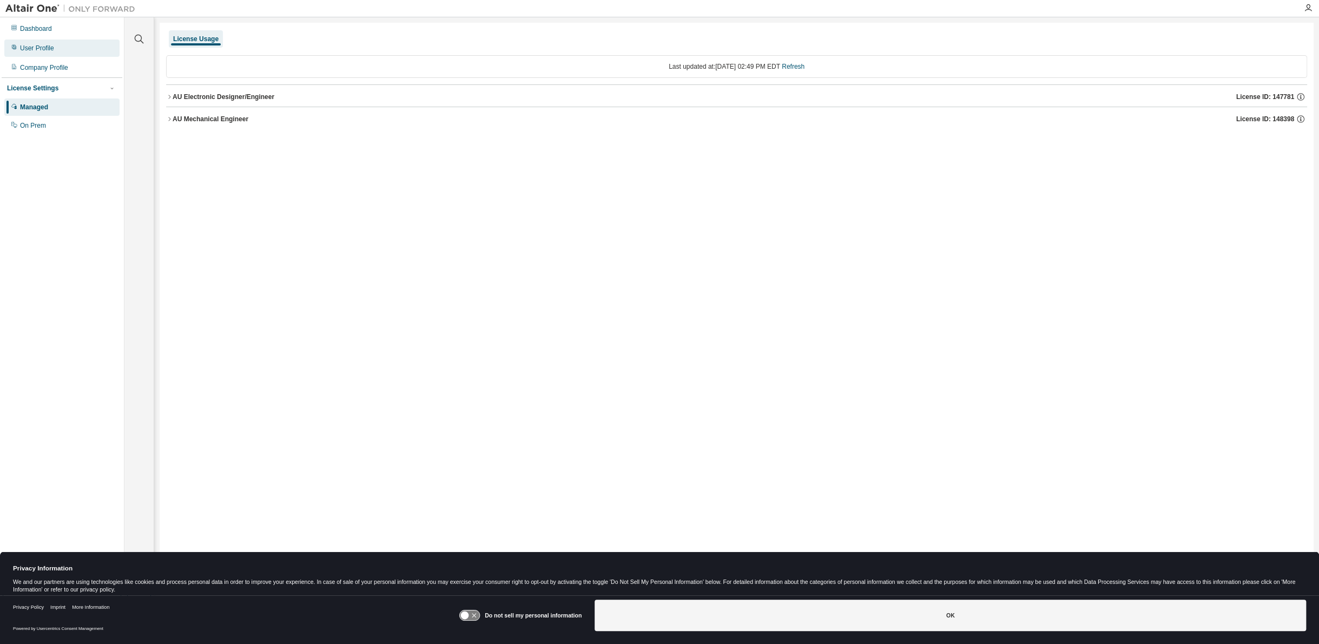
click at [31, 49] on div "User Profile" at bounding box center [37, 48] width 34 height 9
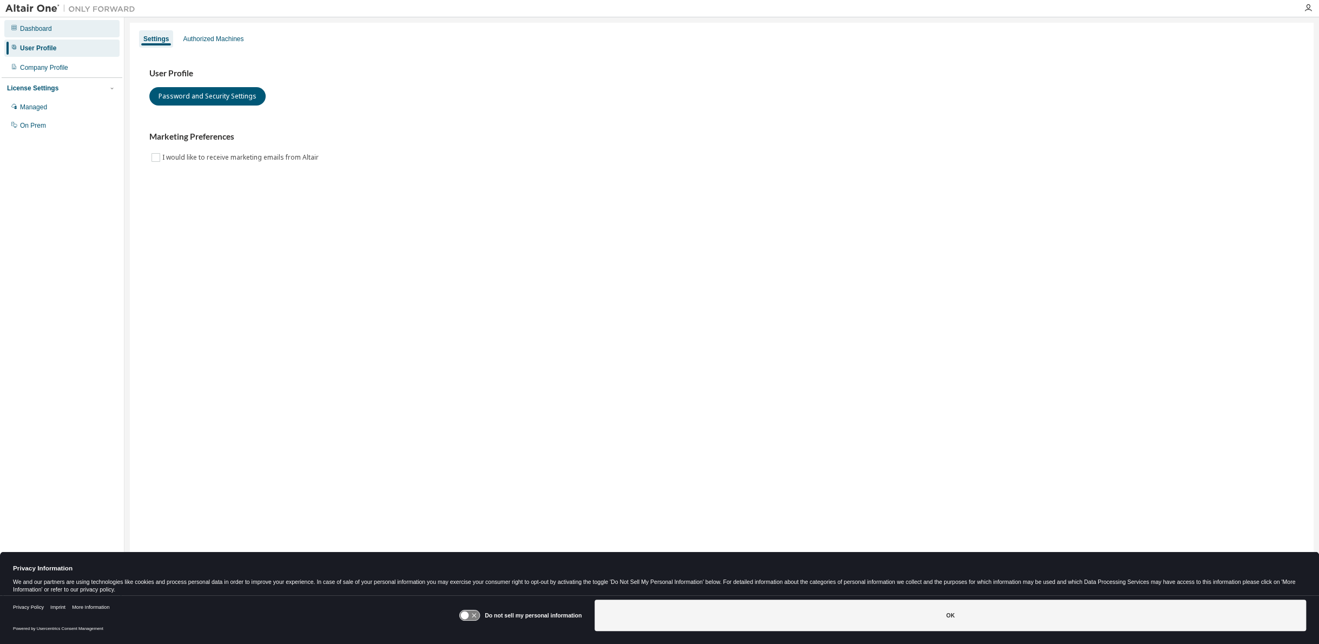
click at [40, 30] on div "Dashboard" at bounding box center [36, 28] width 32 height 9
